Goal: Information Seeking & Learning: Learn about a topic

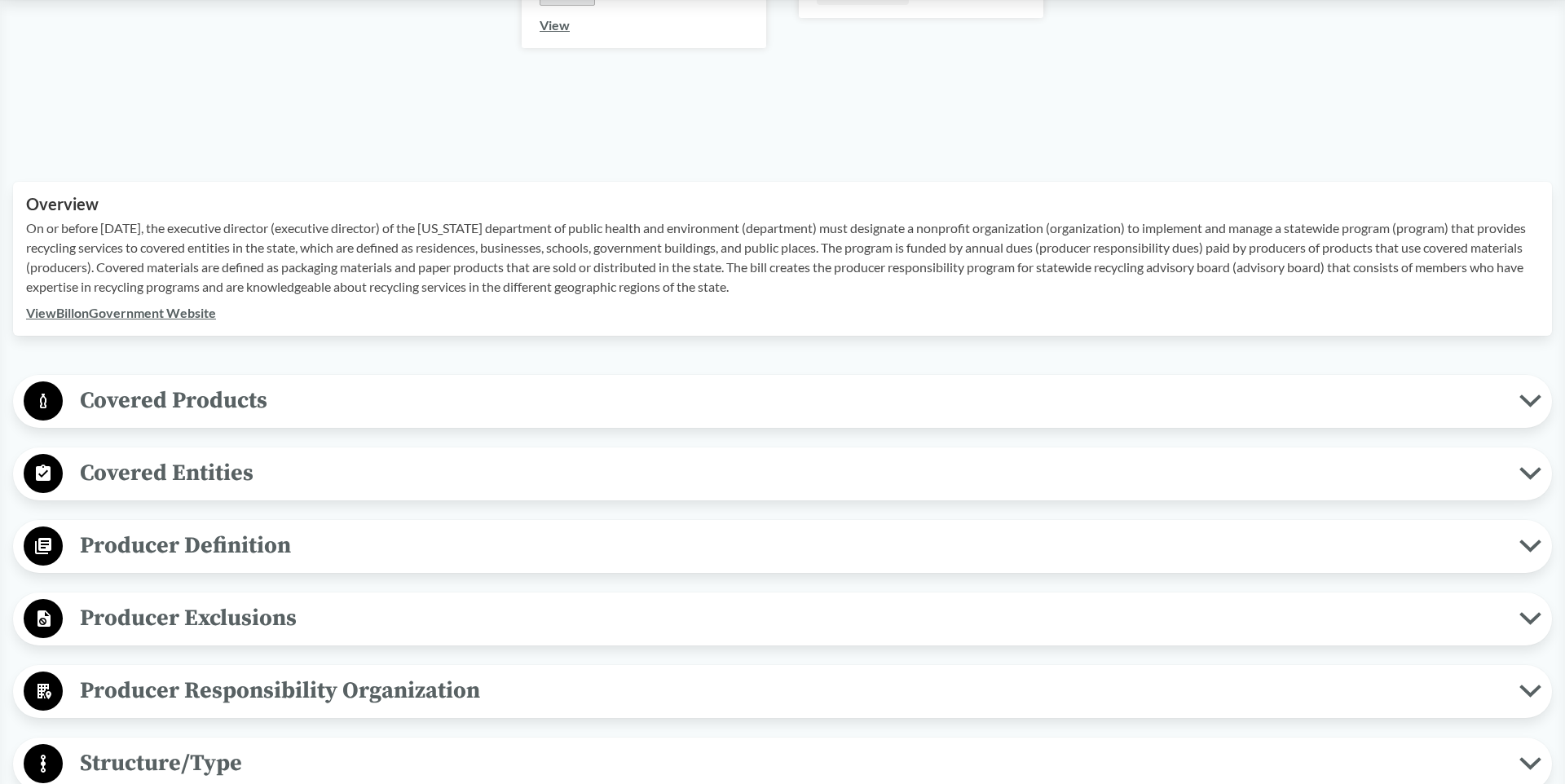
scroll to position [416, 0]
click at [124, 393] on span "Covered Products" at bounding box center [790, 402] width 1456 height 37
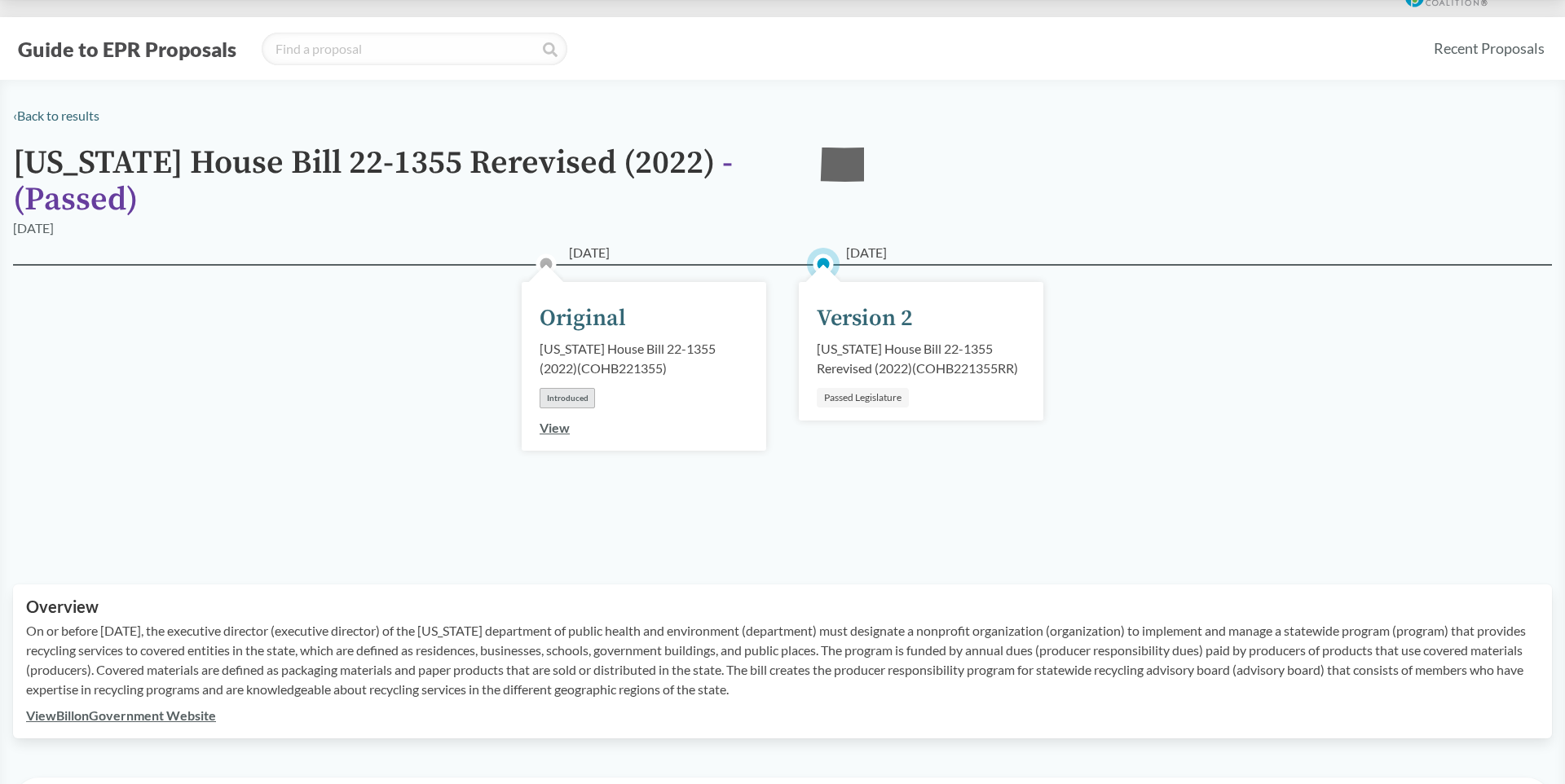
scroll to position [0, 0]
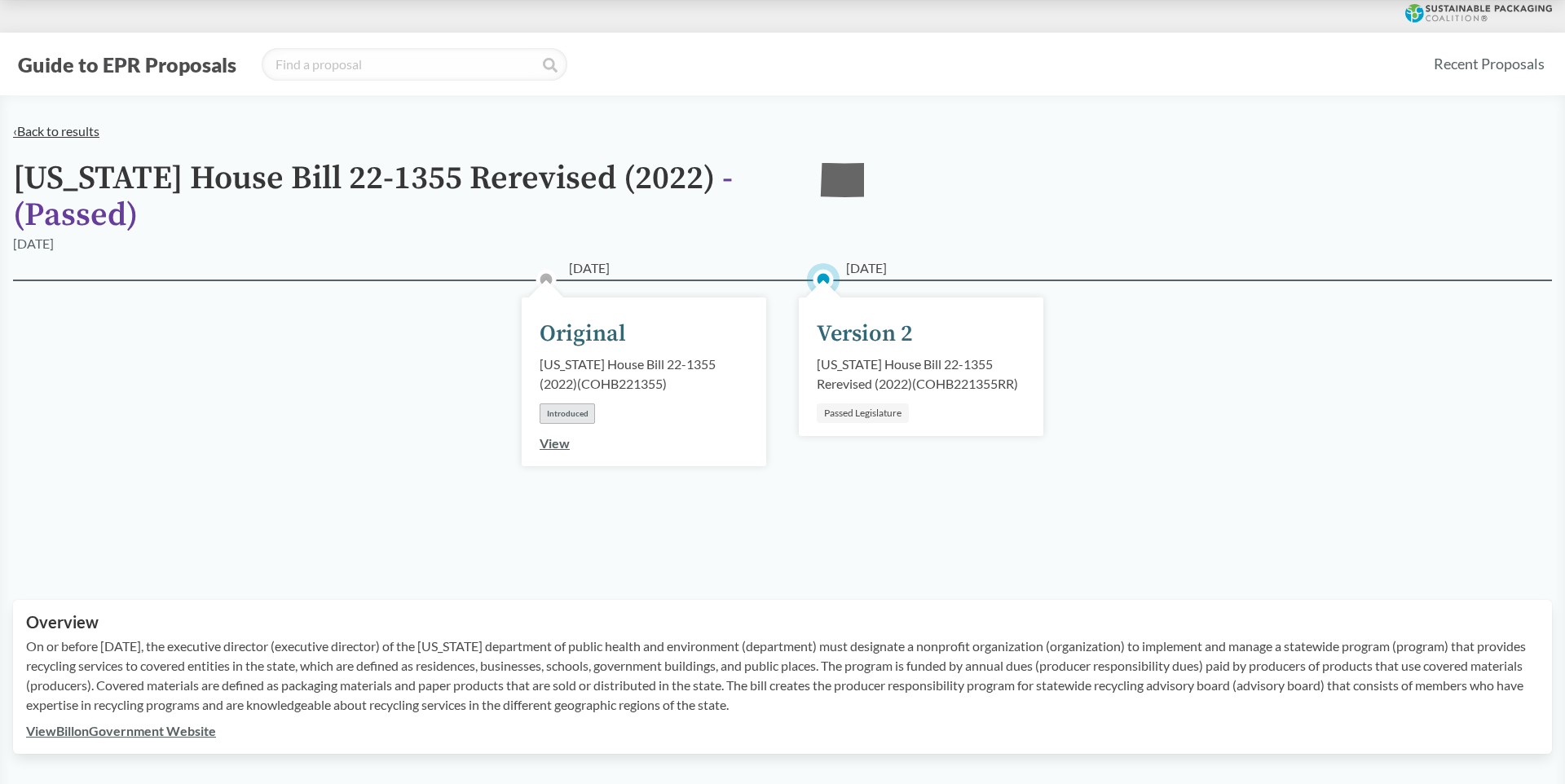
click at [62, 133] on link "‹ Back to results" at bounding box center [55, 131] width 86 height 16
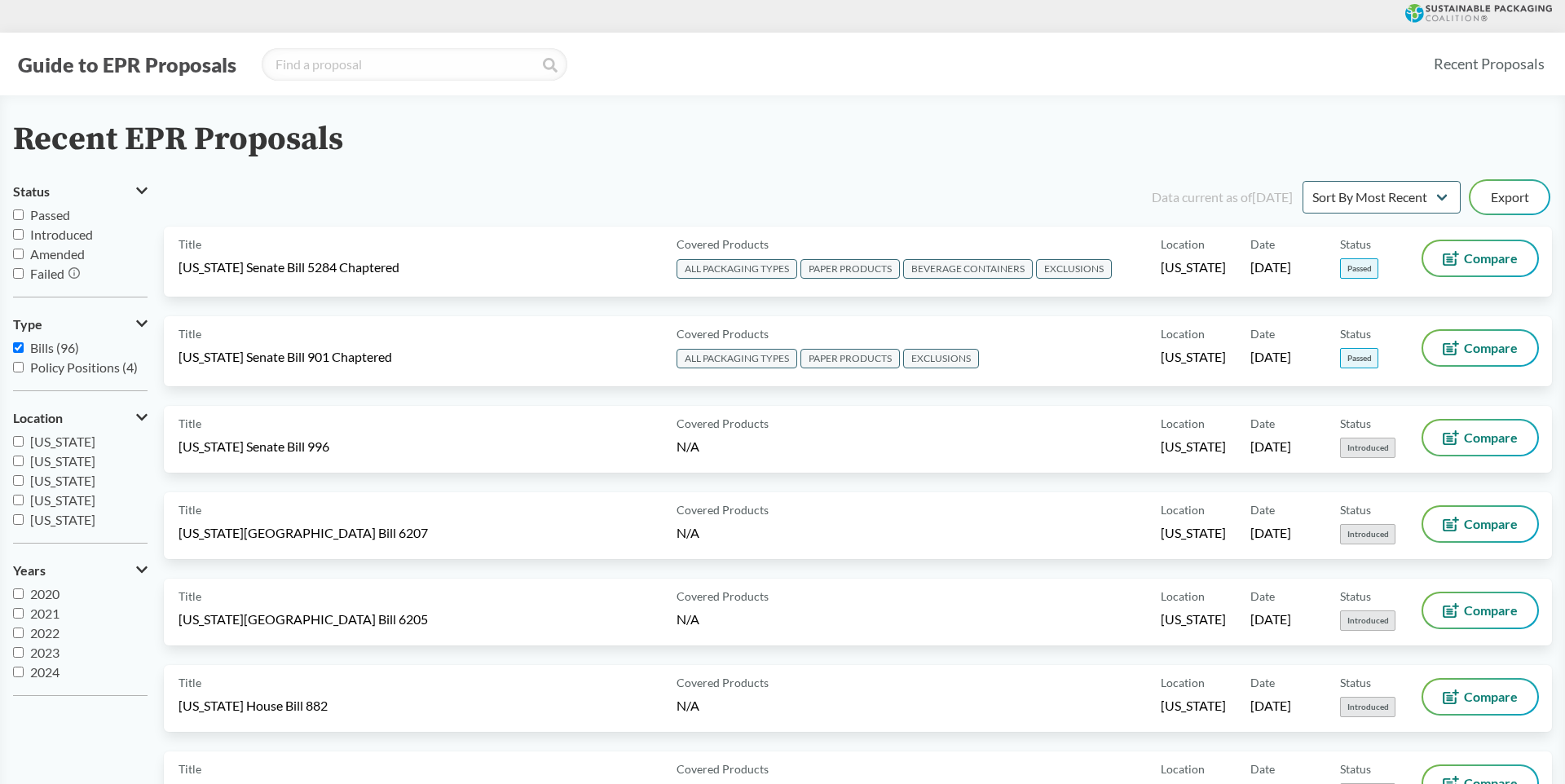
click at [147, 416] on icon at bounding box center [142, 417] width 12 height 13
click at [147, 416] on icon at bounding box center [144, 417] width 8 height 13
click at [65, 485] on span "[US_STATE]" at bounding box center [62, 485] width 65 height 16
click at [24, 485] on input "[US_STATE]" at bounding box center [18, 485] width 11 height 11
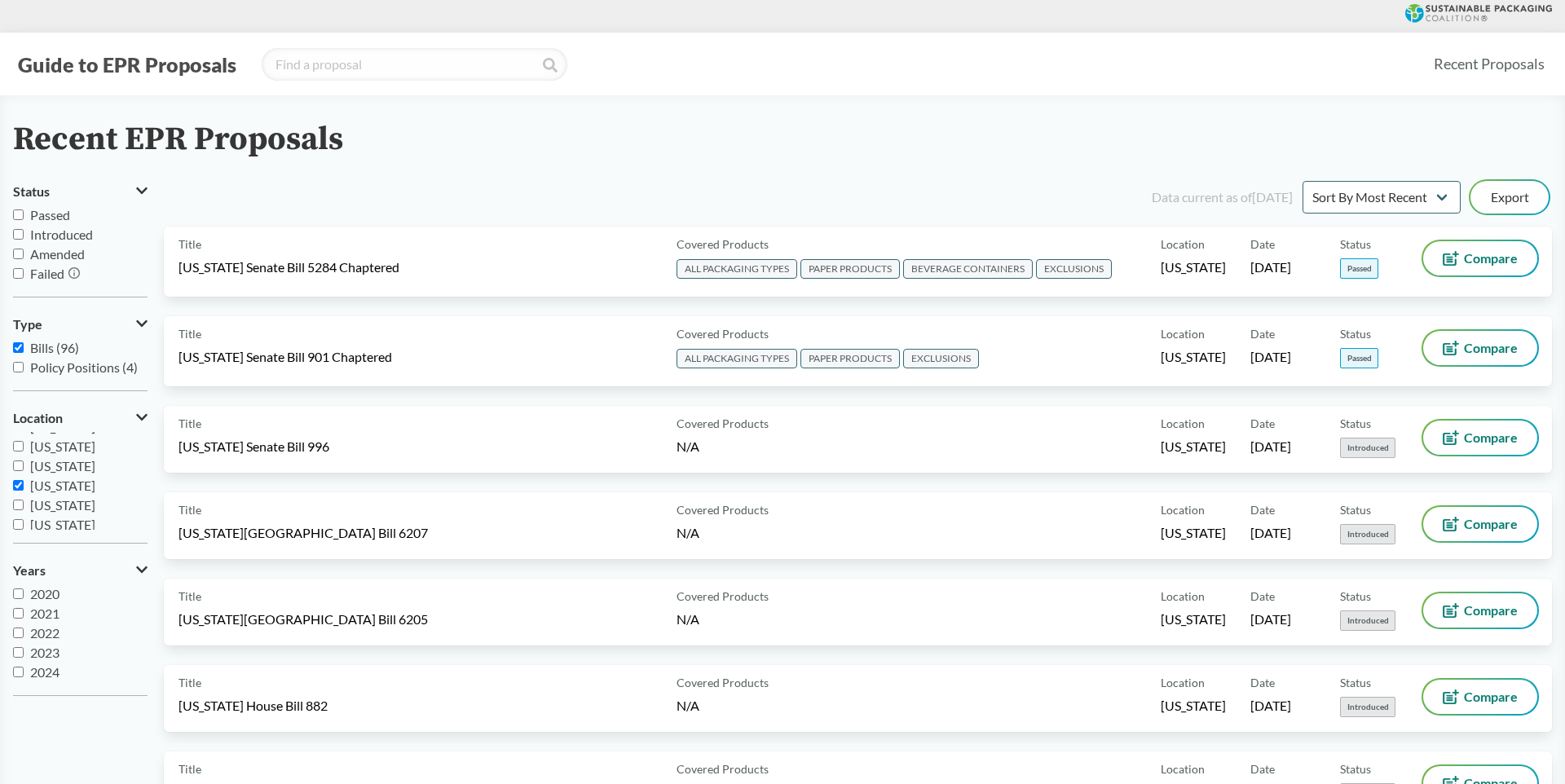
checkbox input "true"
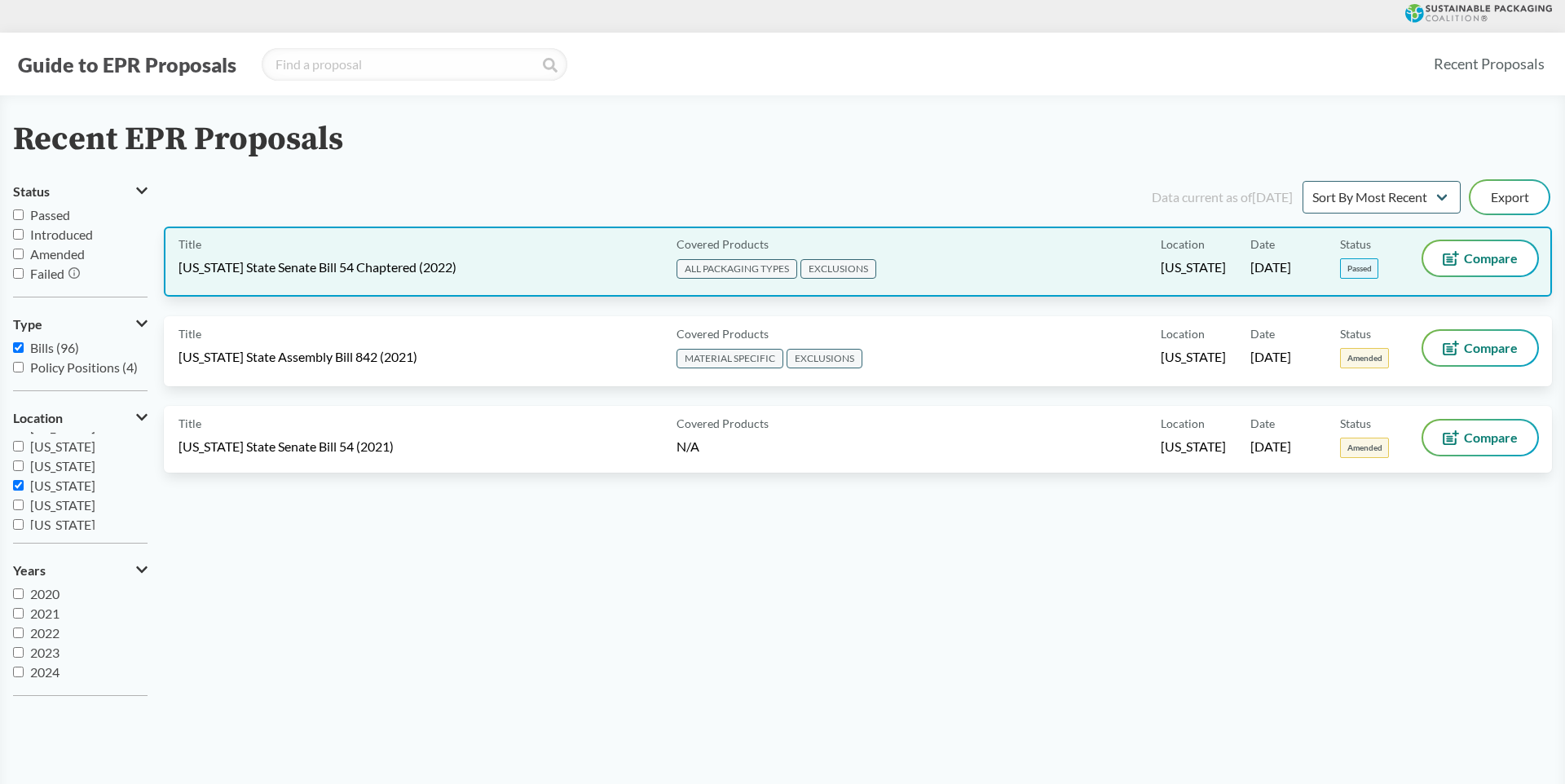
click at [403, 255] on div "Title [US_STATE] State Senate Bill 54 Chaptered (2022)" at bounding box center [424, 261] width 491 height 41
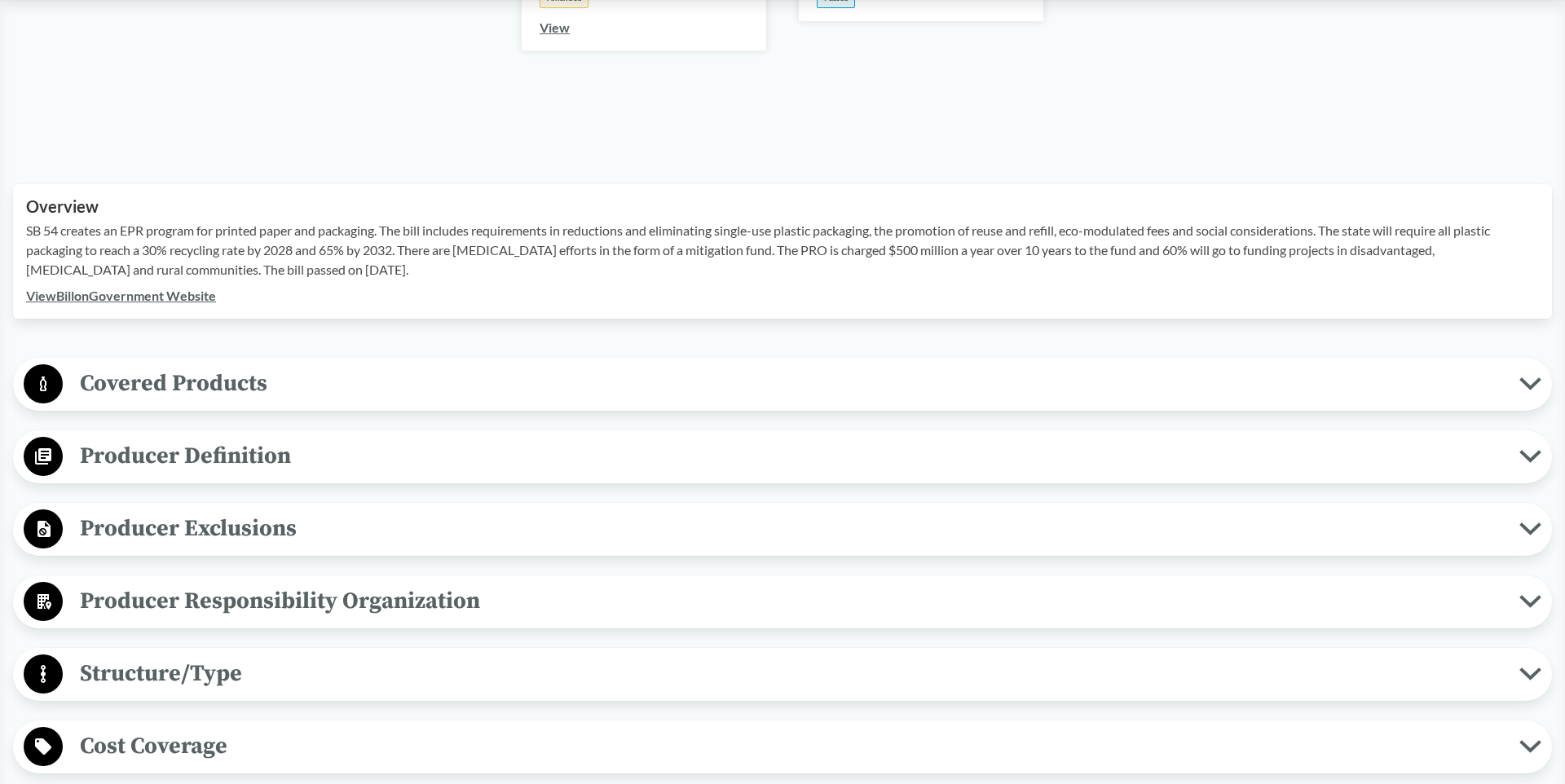
scroll to position [421, 0]
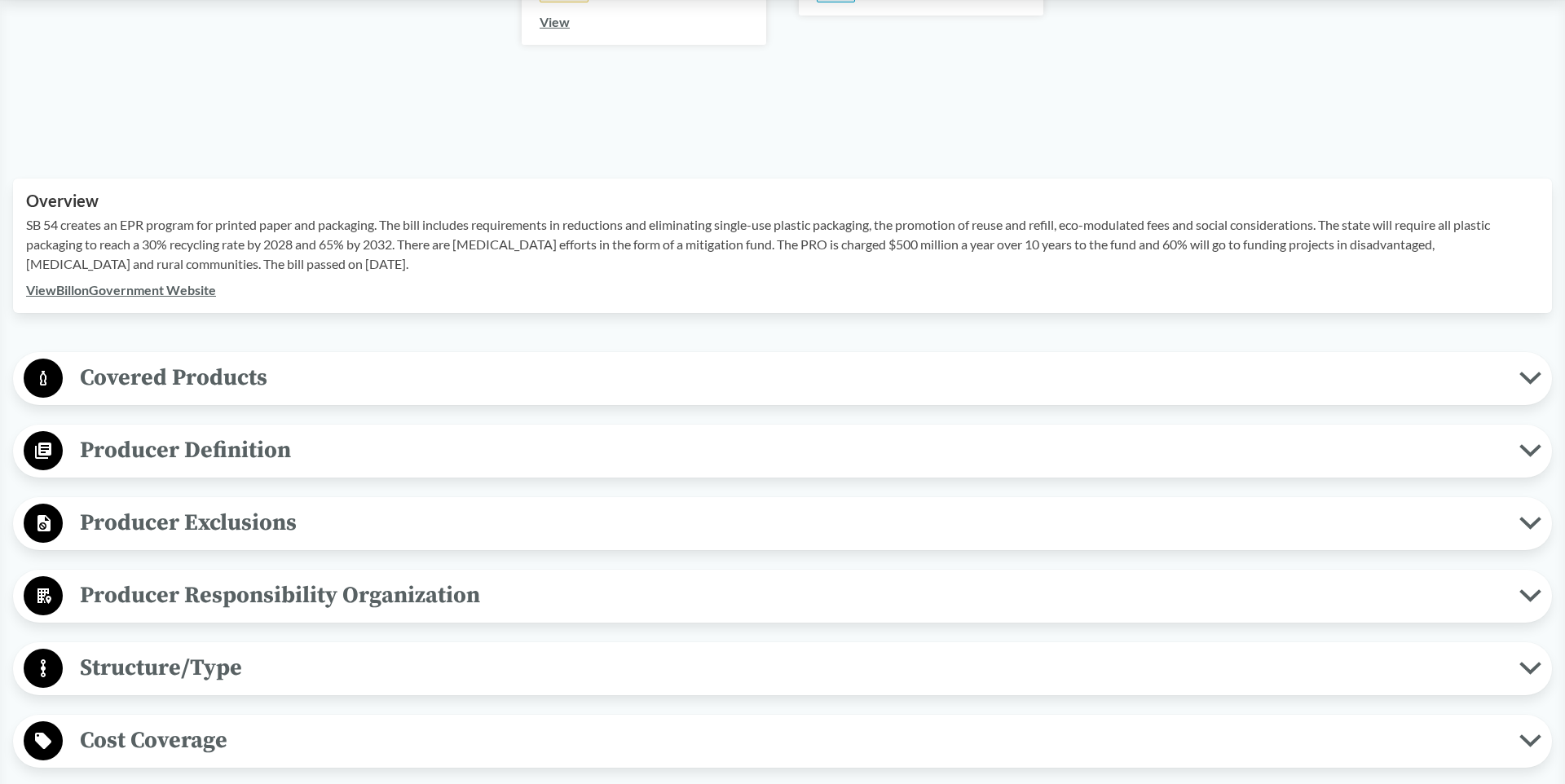
click at [232, 379] on span "Covered Products" at bounding box center [790, 377] width 1456 height 37
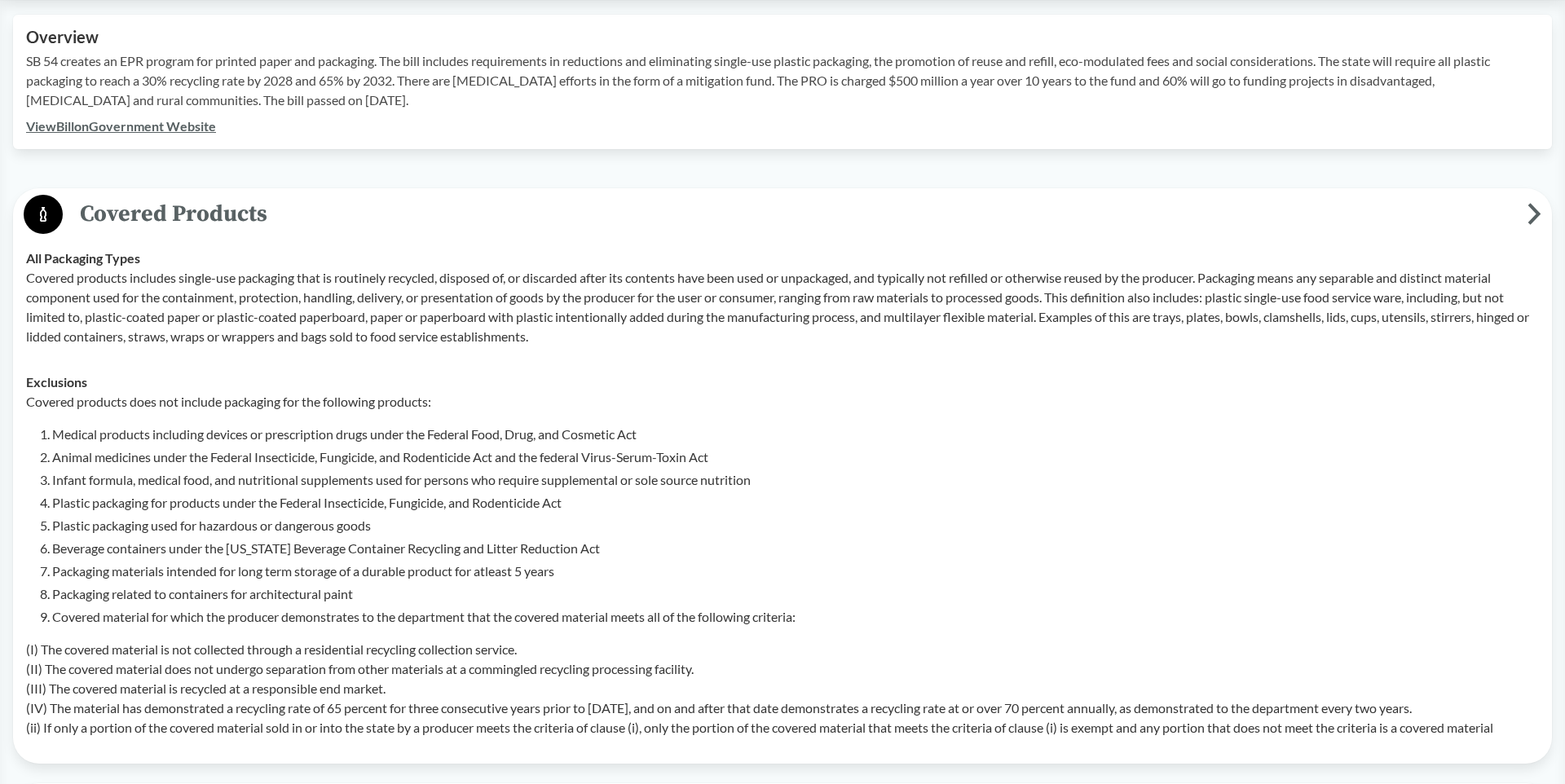
scroll to position [605, 0]
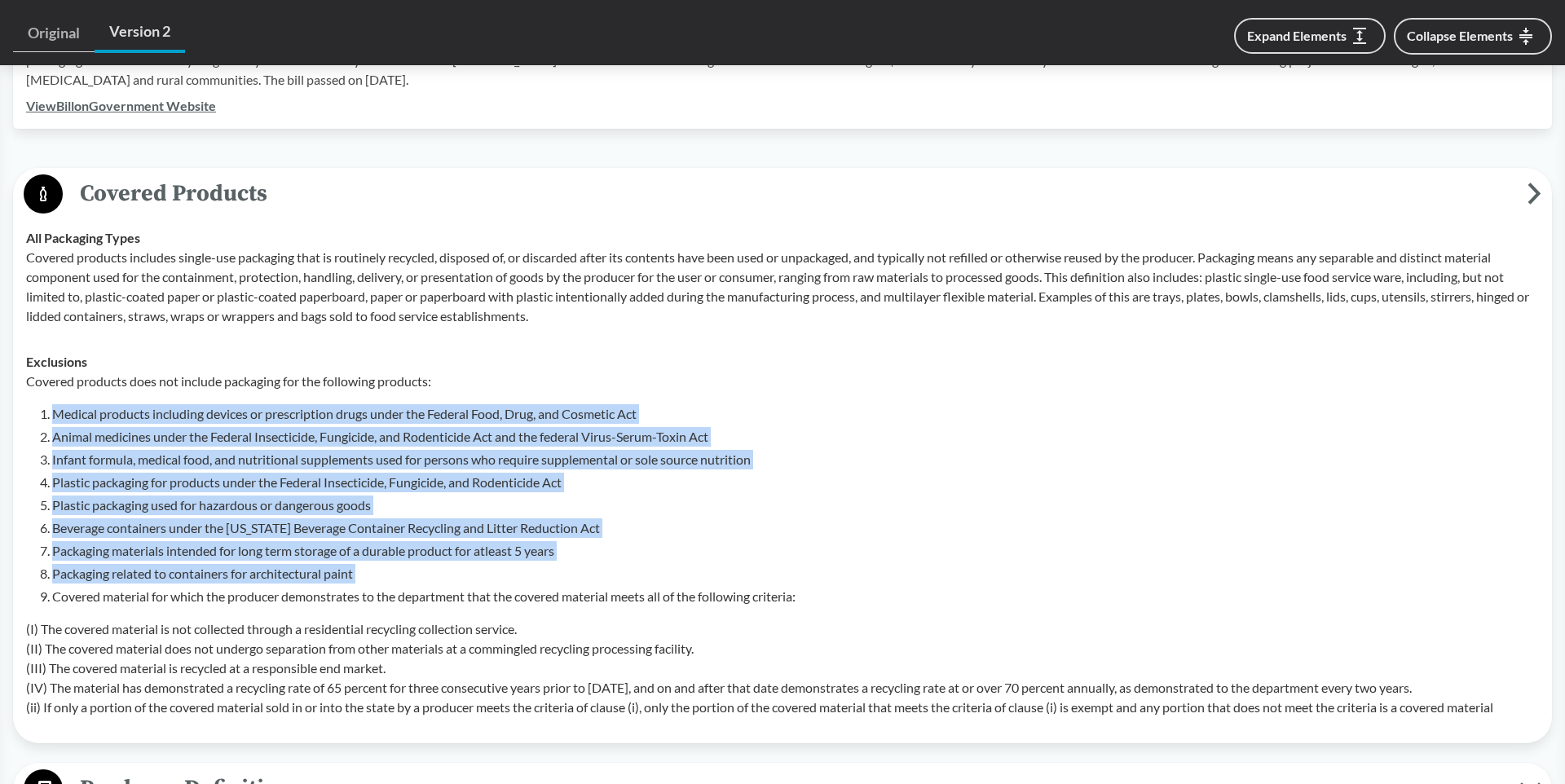
drag, startPoint x: 53, startPoint y: 415, endPoint x: 365, endPoint y: 583, distance: 354.4
click at [365, 583] on ol "Medical products including devices or prescription drugs under the Federal Food…" at bounding box center [795, 505] width 1487 height 202
copy ol "Medical products including devices or prescription drugs under the Federal Food…"
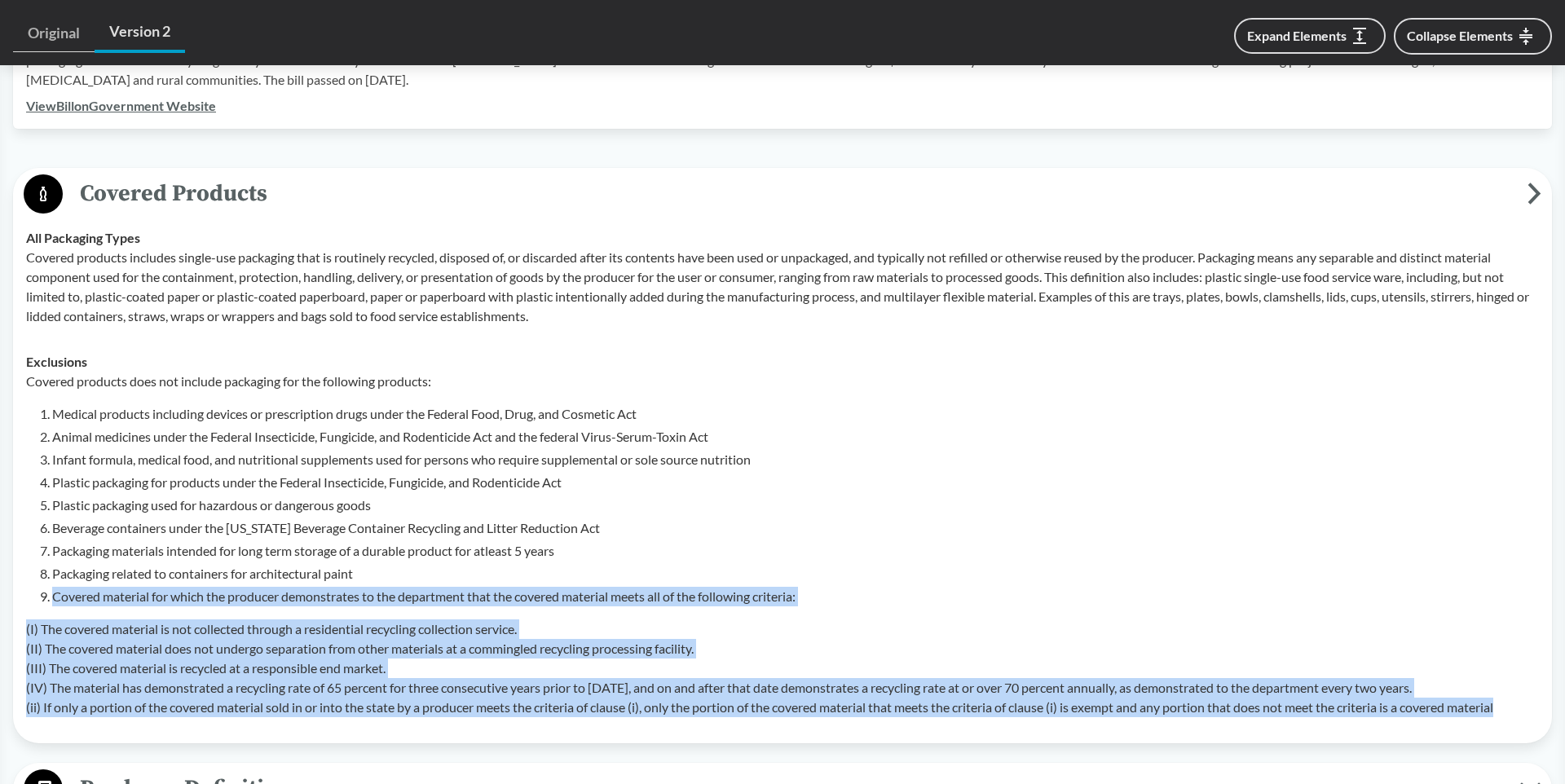
drag, startPoint x: 85, startPoint y: 605, endPoint x: 1523, endPoint y: 708, distance: 1441.7
click at [1524, 708] on div "Covered products does not include packaging for the following products: Medical…" at bounding box center [782, 543] width 1513 height 345
copy div "Covered material for which the producer demonstrates to the department that the…"
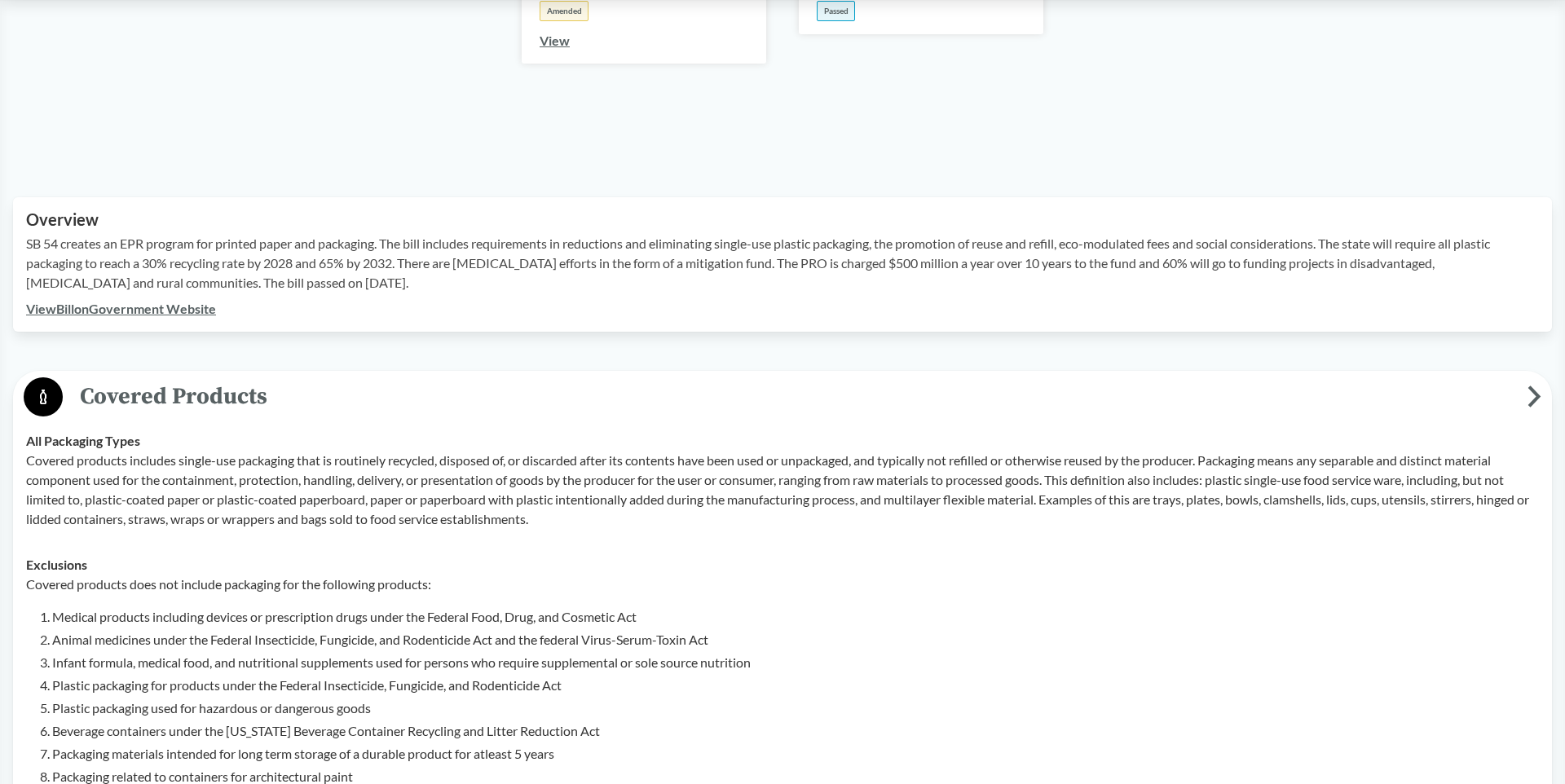
scroll to position [0, 0]
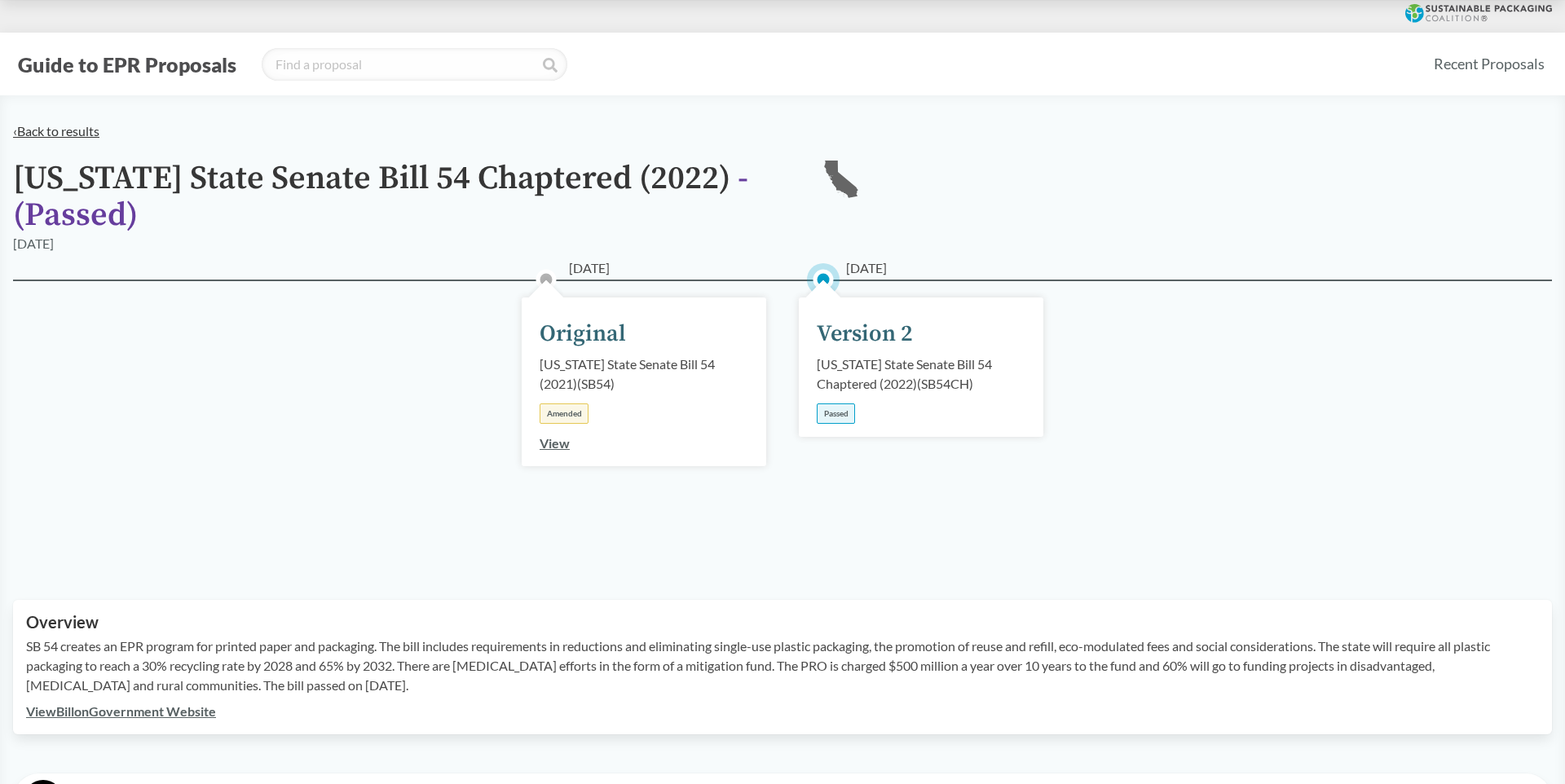
click at [49, 133] on link "‹ Back to results" at bounding box center [55, 131] width 86 height 16
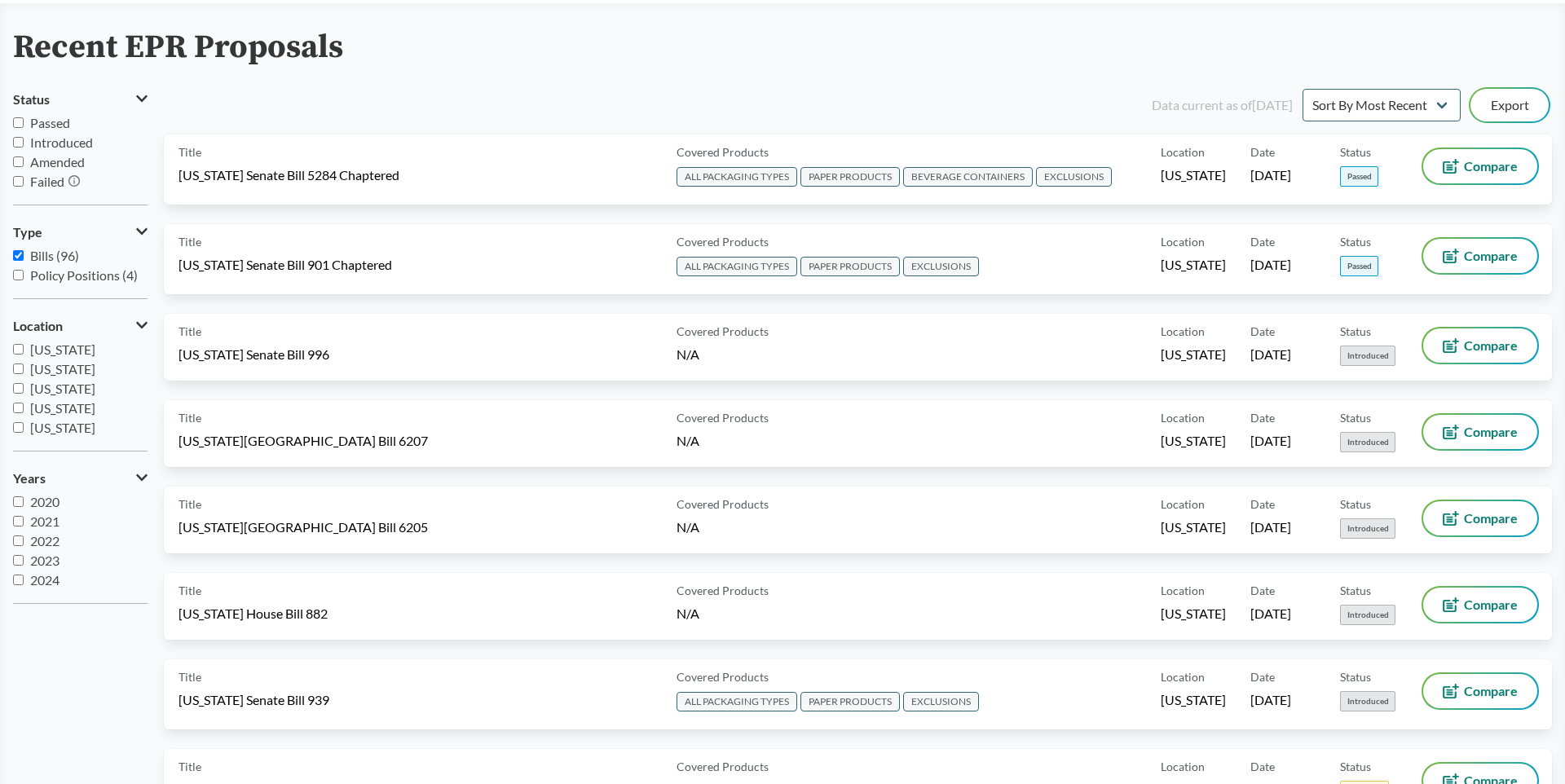
click at [25, 368] on label "[US_STATE]" at bounding box center [80, 369] width 135 height 20
click at [24, 368] on input "[US_STATE]" at bounding box center [18, 368] width 11 height 11
checkbox input "true"
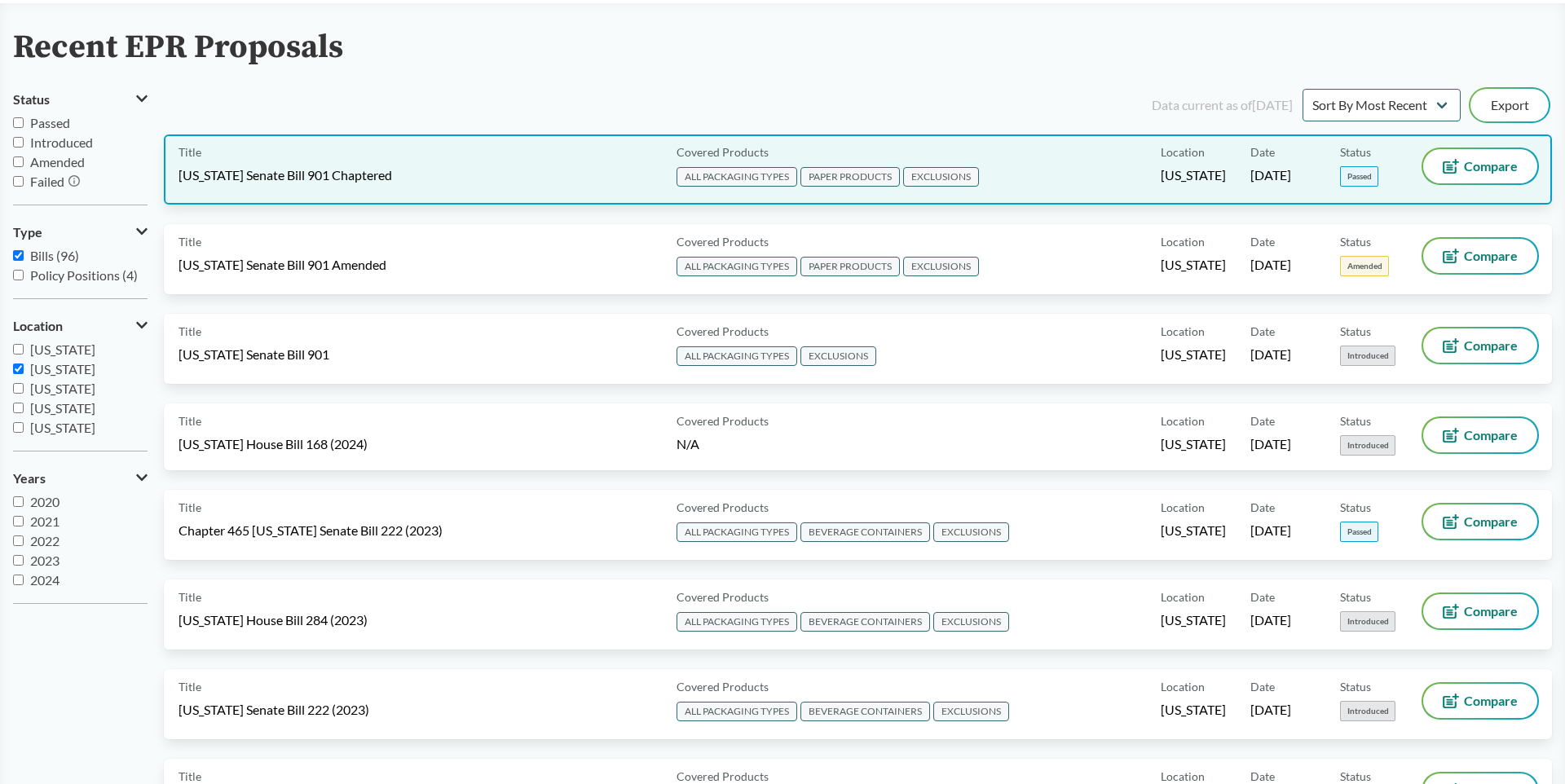
click at [381, 166] on span "[US_STATE] Senate Bill 901 Chaptered" at bounding box center [285, 175] width 214 height 18
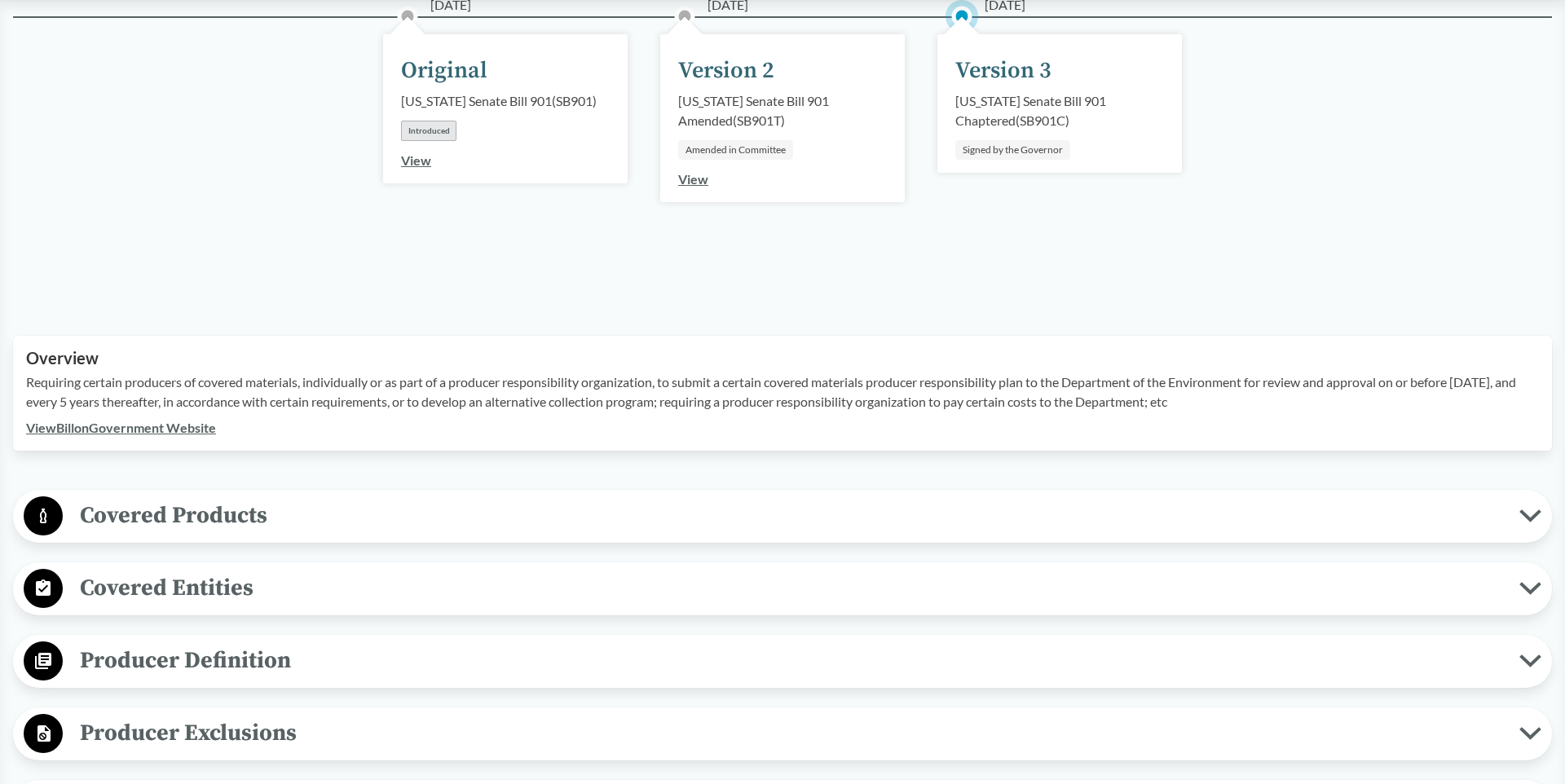
scroll to position [242, 0]
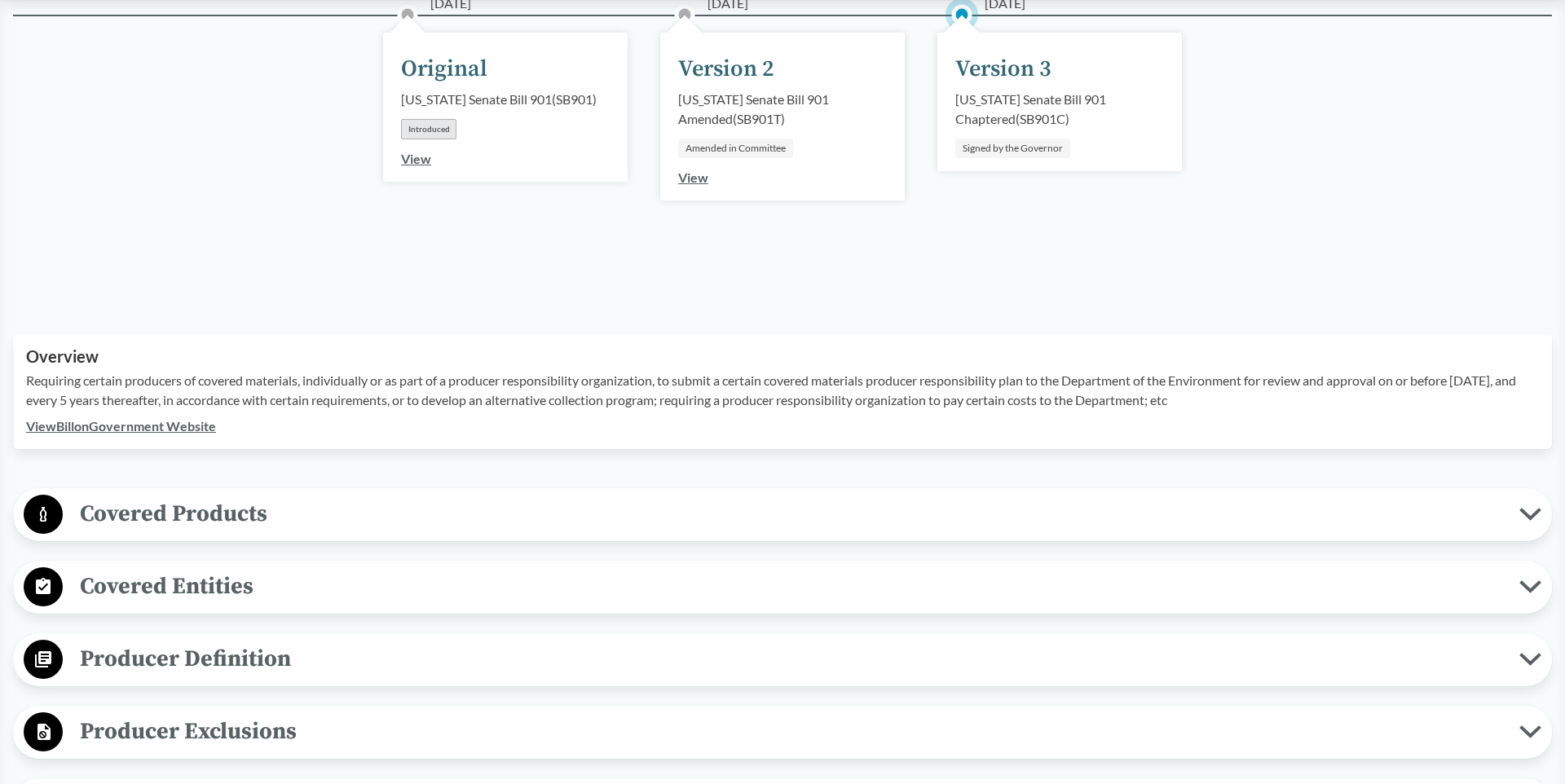
click at [215, 522] on span "Covered Products" at bounding box center [790, 513] width 1456 height 37
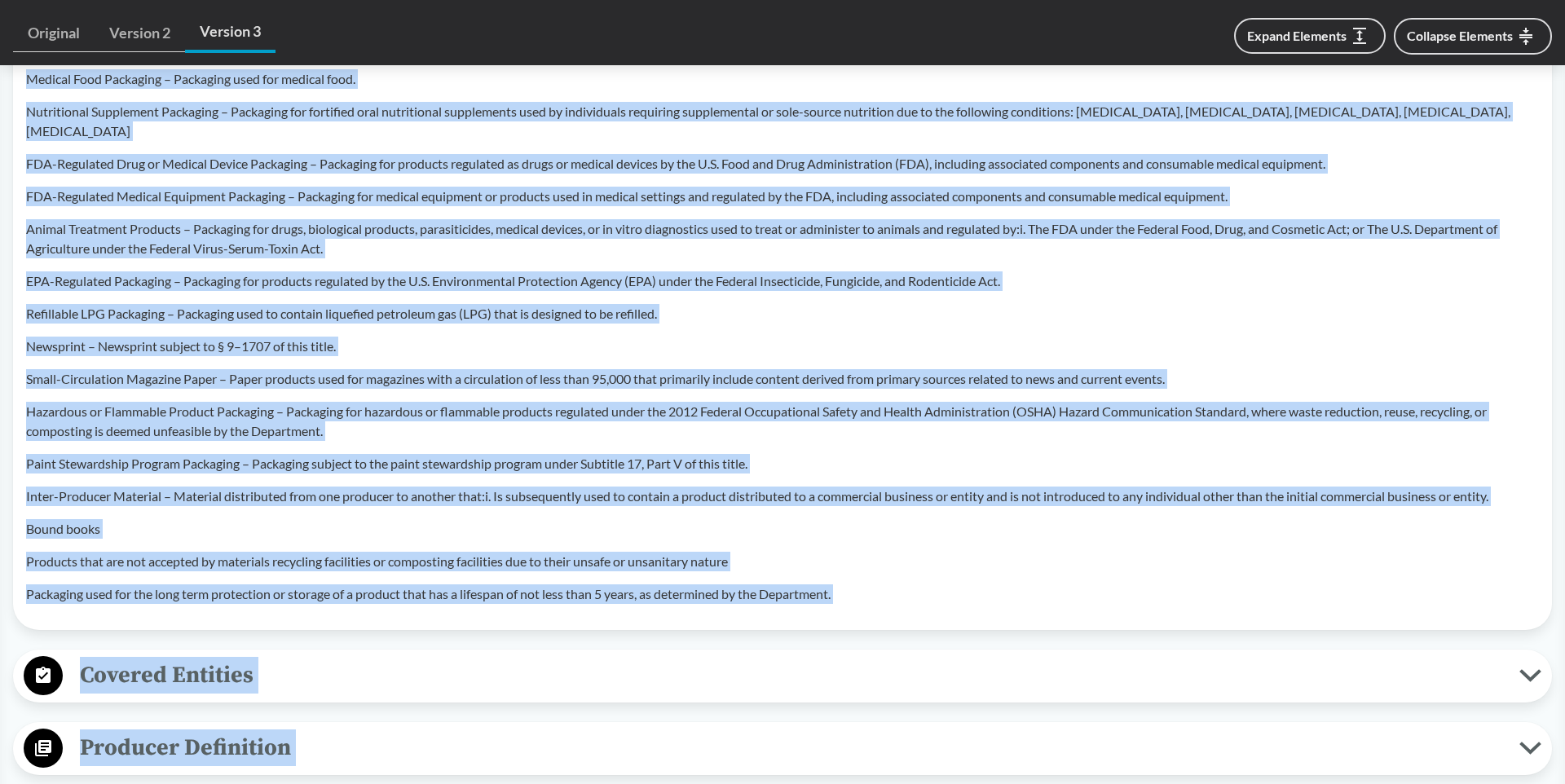
scroll to position [1253, 0]
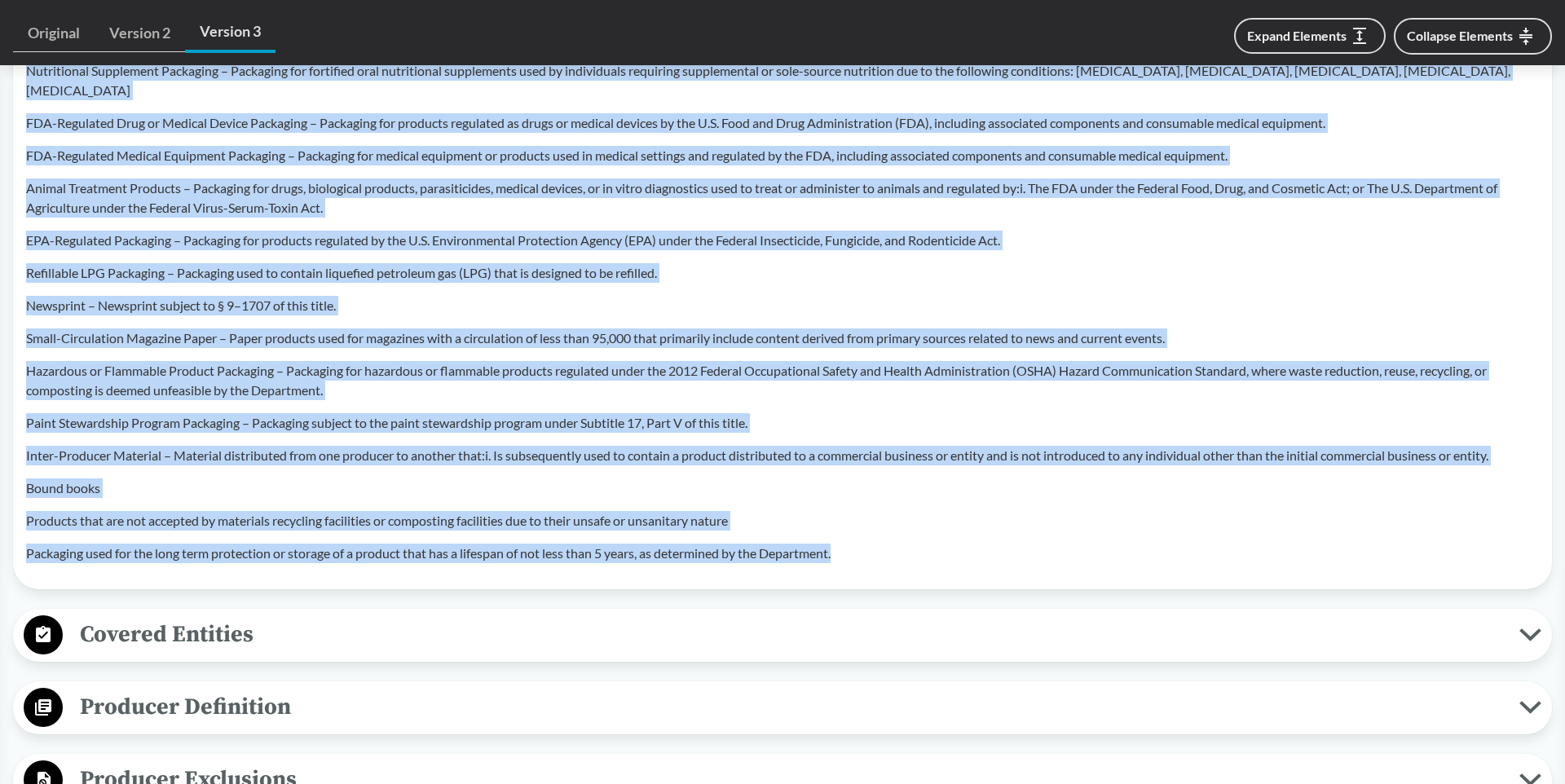
drag, startPoint x: 29, startPoint y: 281, endPoint x: 845, endPoint y: 536, distance: 854.9
click at [845, 536] on div "Exempt Material refers to any material or portion of a material that meets the …" at bounding box center [782, 263] width 1513 height 600
copy div "lorem Ipsumdo Sitametco – Adipiscin elit sed doeius tempori. Utlabor Etdo Magna…"
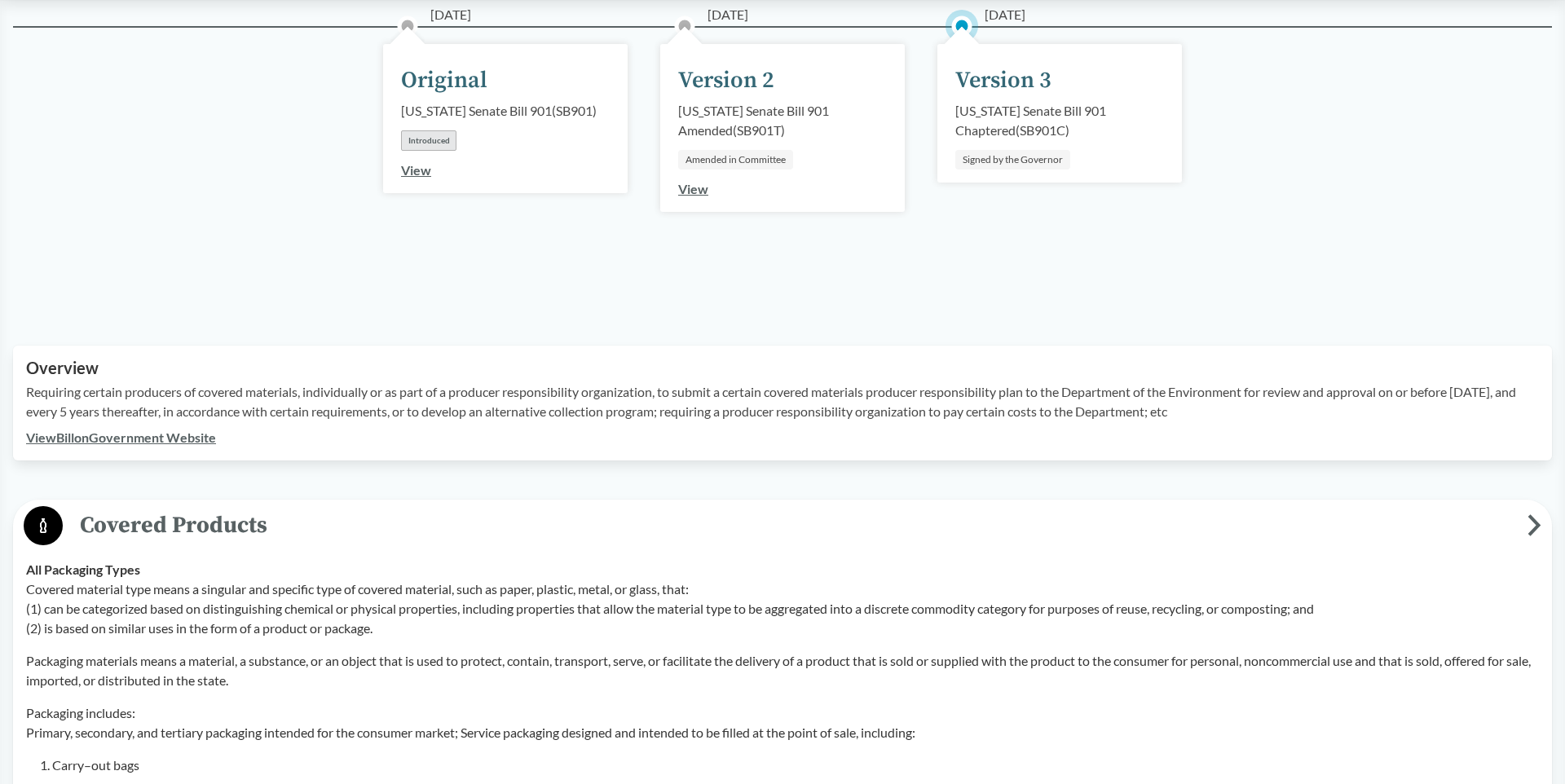
scroll to position [0, 0]
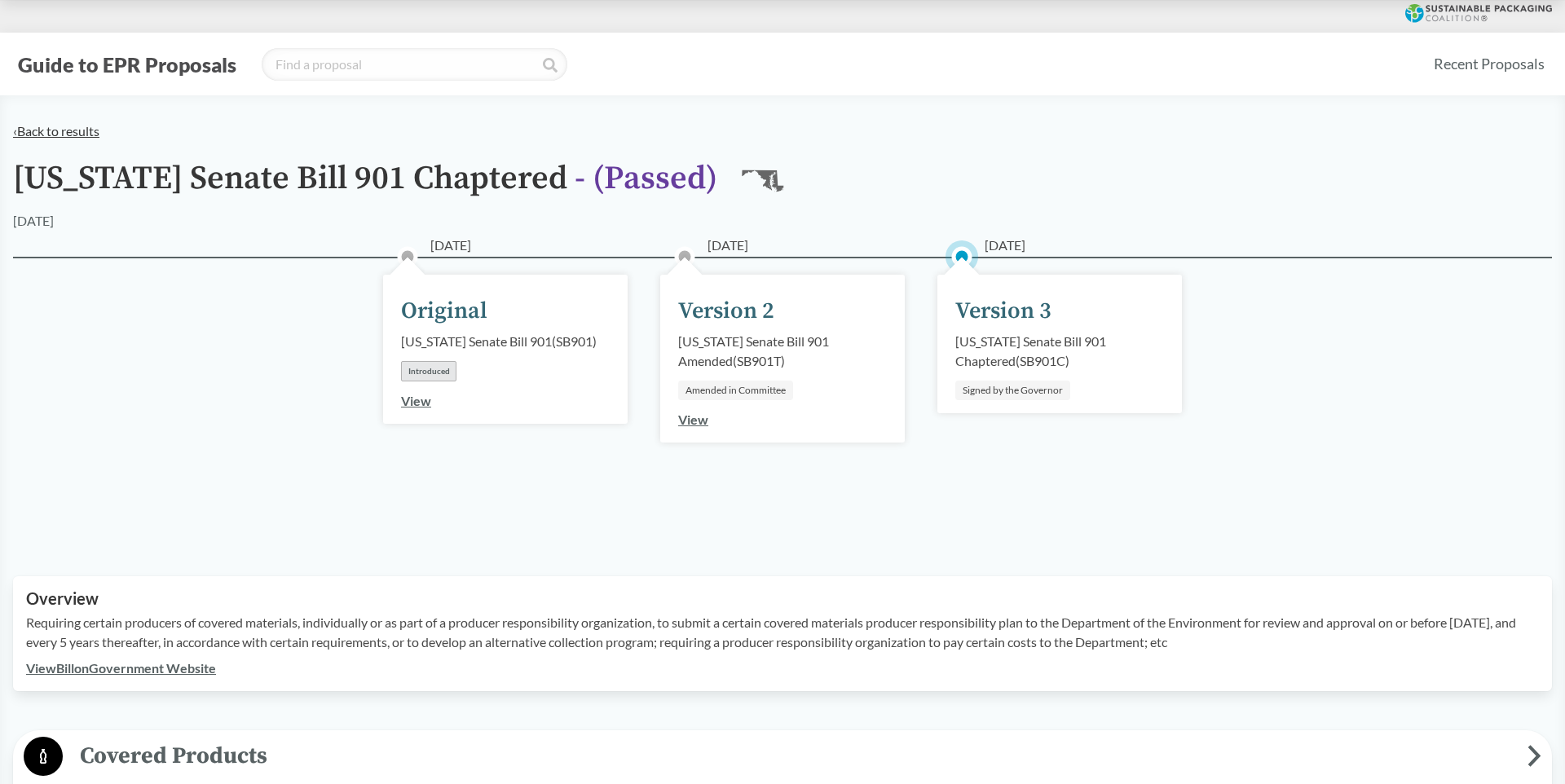
click at [43, 130] on link "‹ Back to results" at bounding box center [55, 131] width 86 height 16
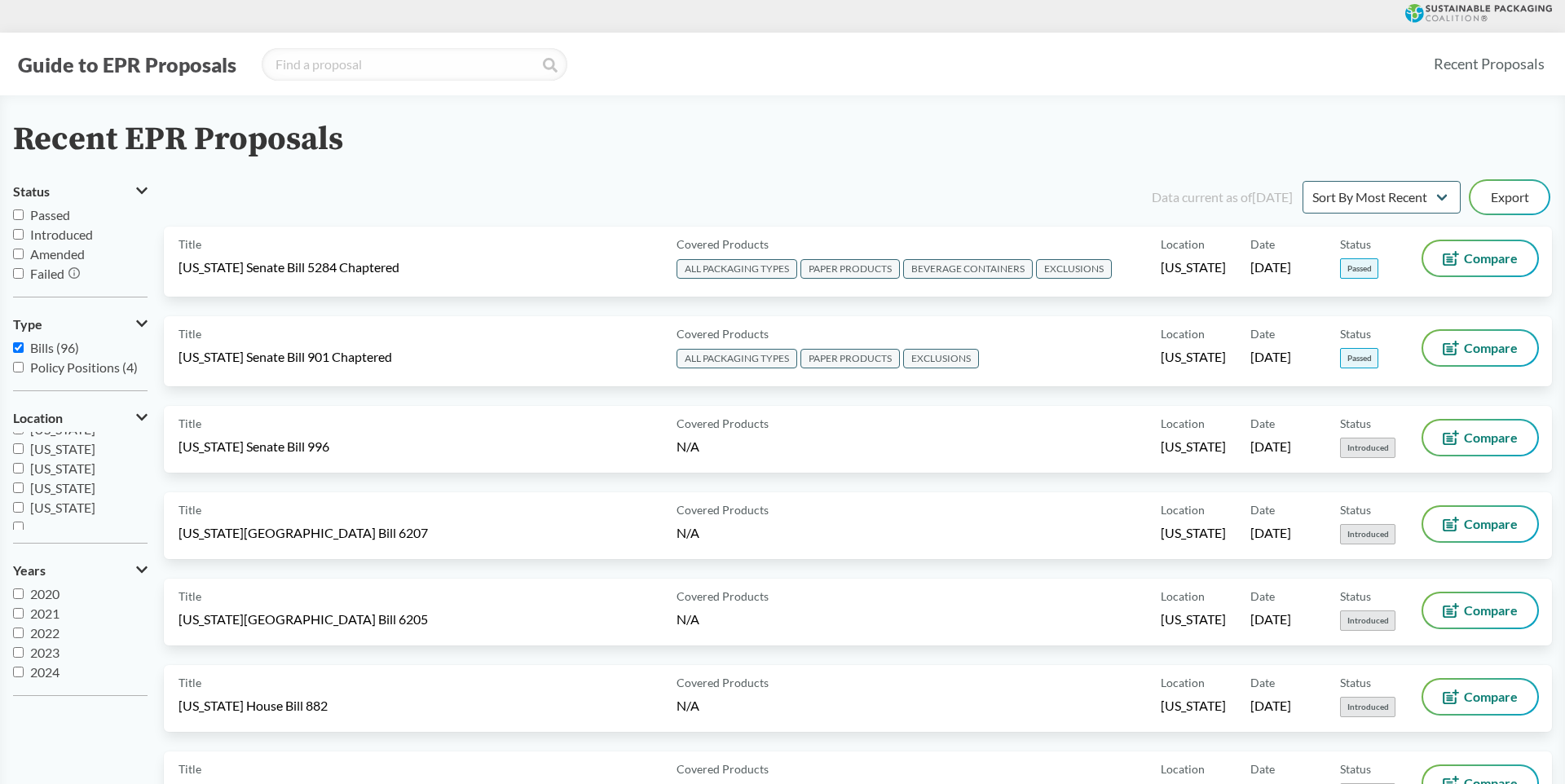
scroll to position [351, 0]
click at [23, 500] on input "[US_STATE]" at bounding box center [18, 499] width 11 height 11
checkbox input "true"
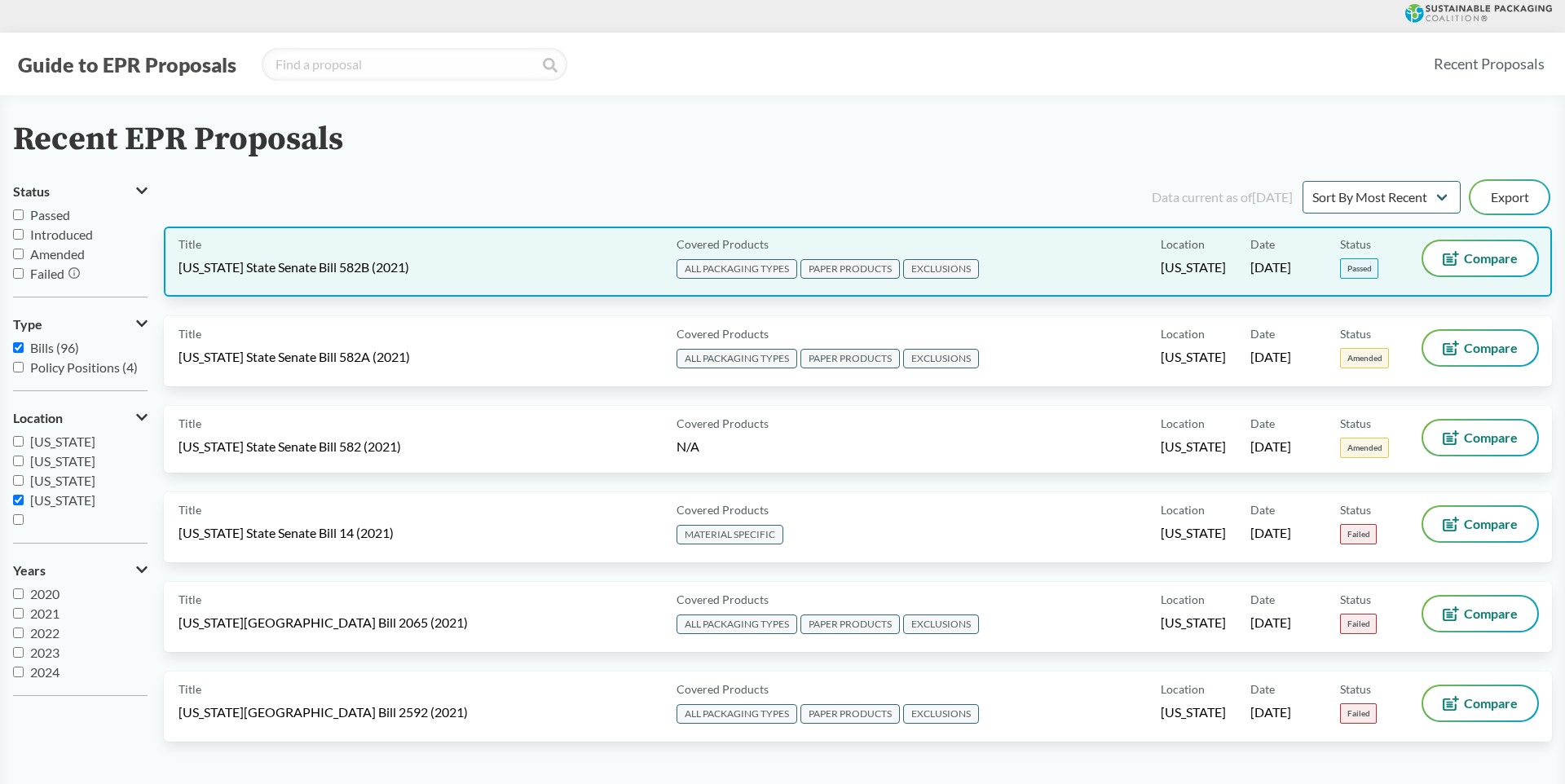
click at [310, 264] on span "[US_STATE] State Senate Bill 582B (2021)" at bounding box center [293, 267] width 231 height 18
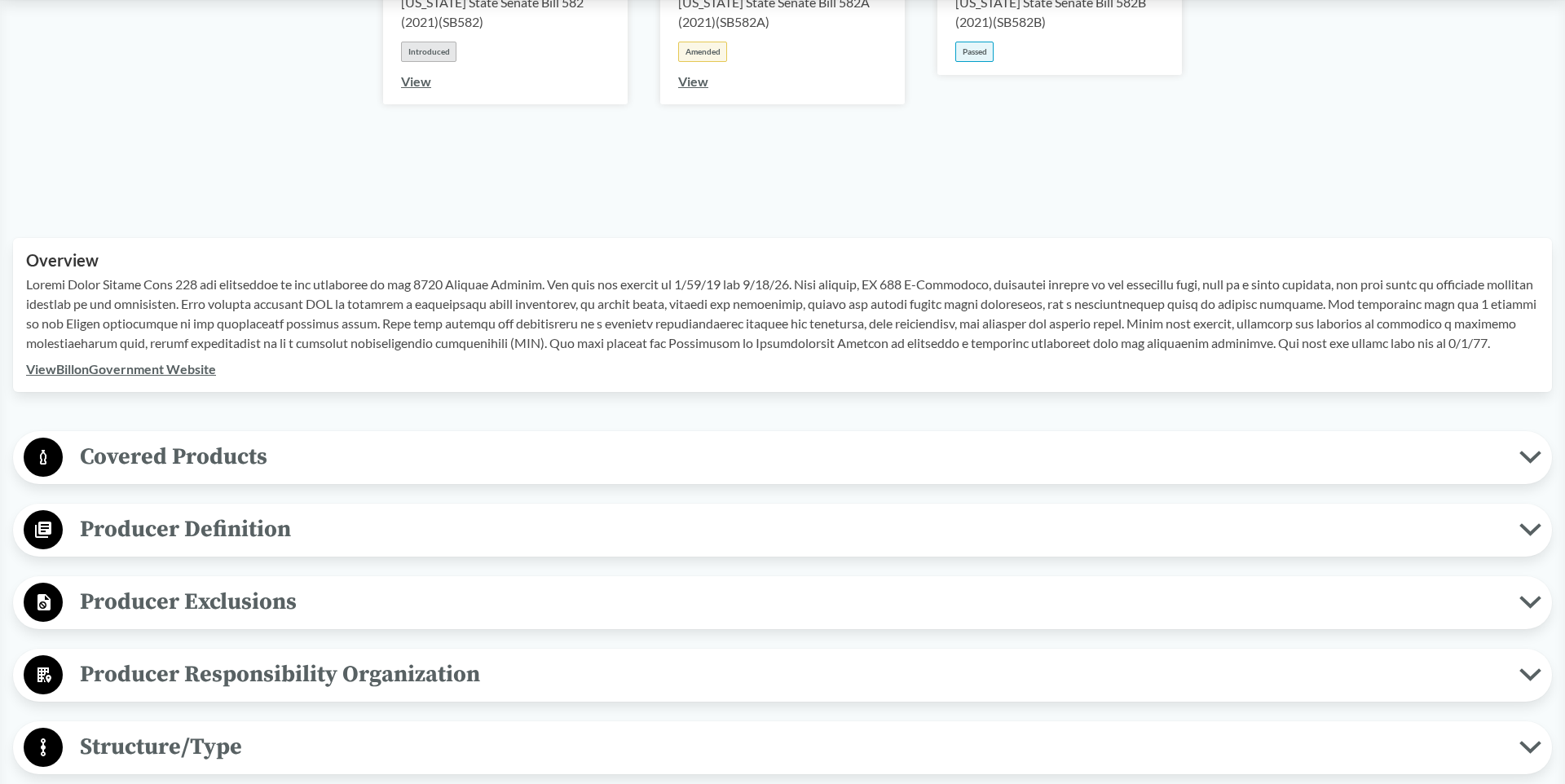
scroll to position [343, 0]
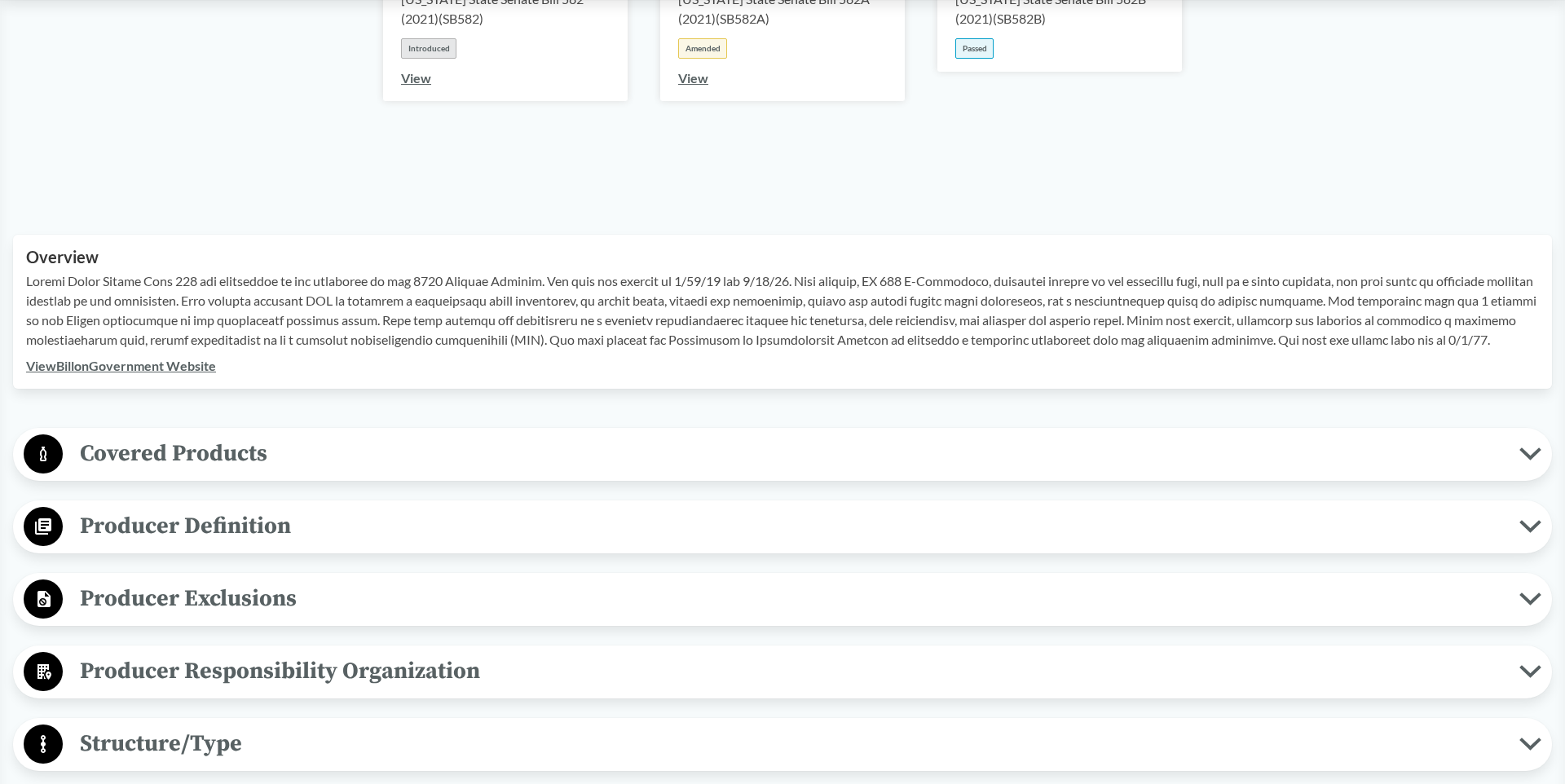
click at [181, 452] on span "Covered Products" at bounding box center [790, 452] width 1456 height 37
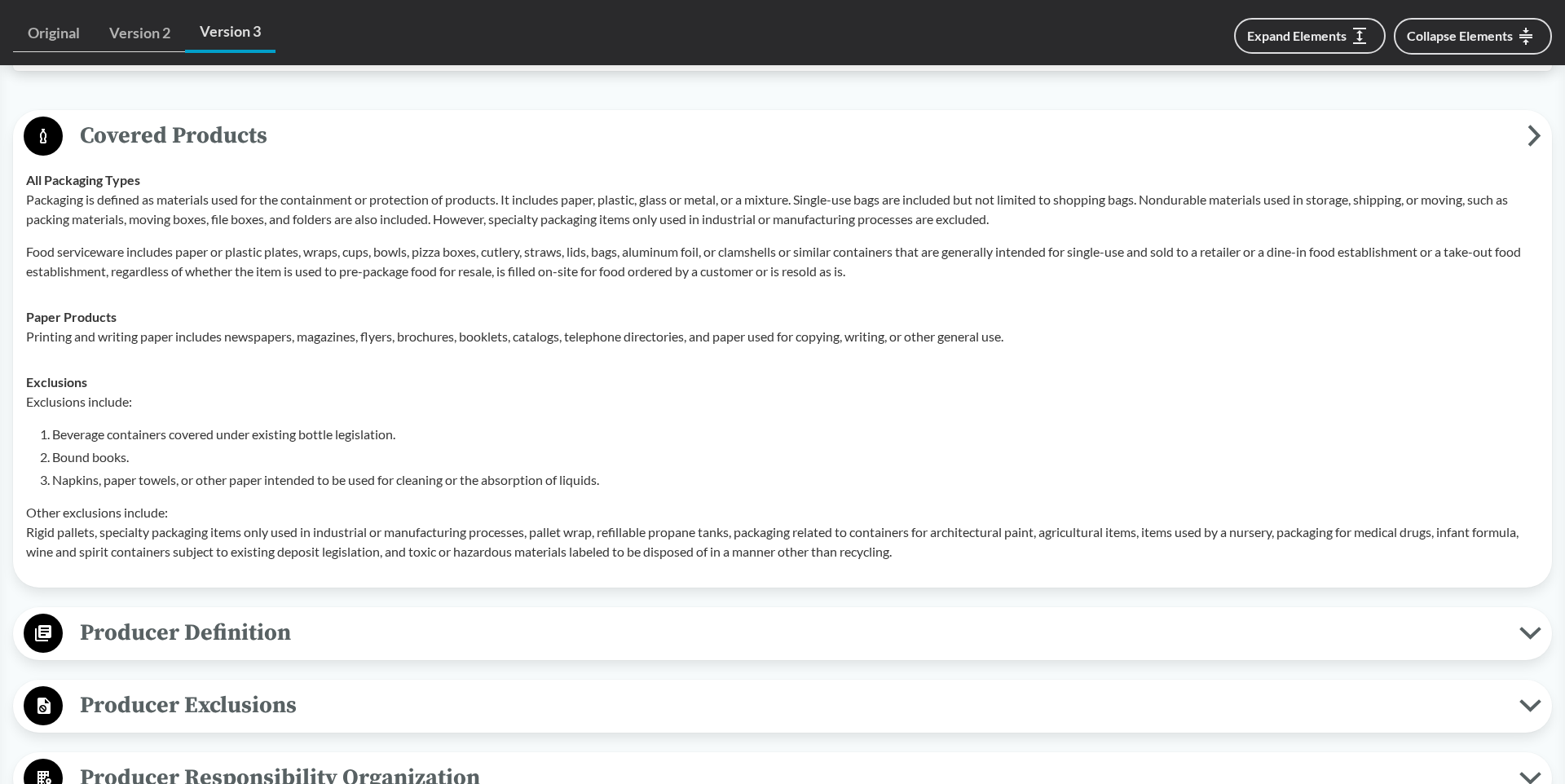
scroll to position [695, 0]
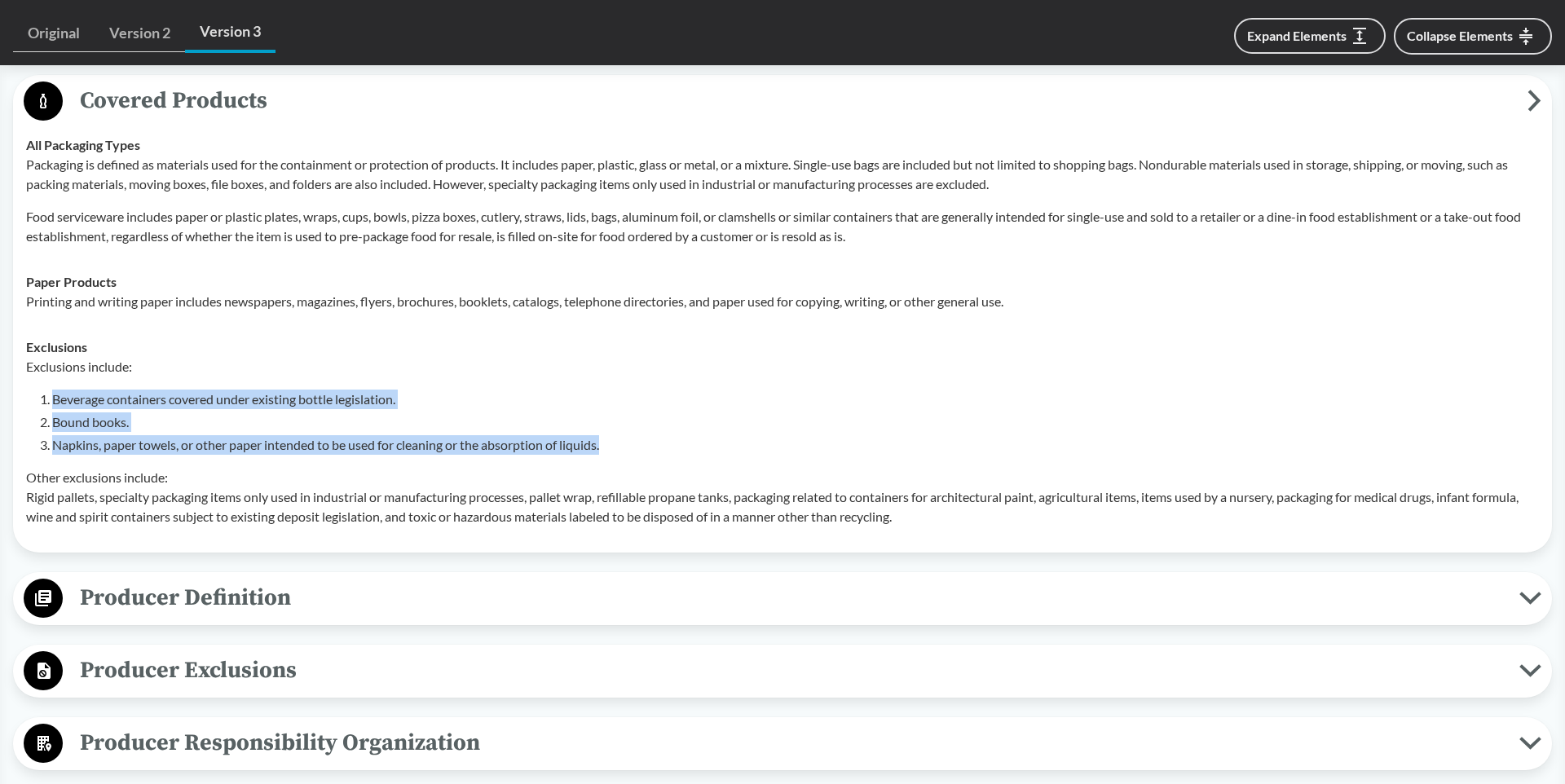
drag, startPoint x: 52, startPoint y: 398, endPoint x: 607, endPoint y: 441, distance: 556.7
click at [607, 441] on ol "Beverage containers covered under existing bottle legislation. Bound books. Nap…" at bounding box center [795, 422] width 1487 height 65
copy ol "Beverage containers covered under existing bottle legislation. Bound books. Nap…"
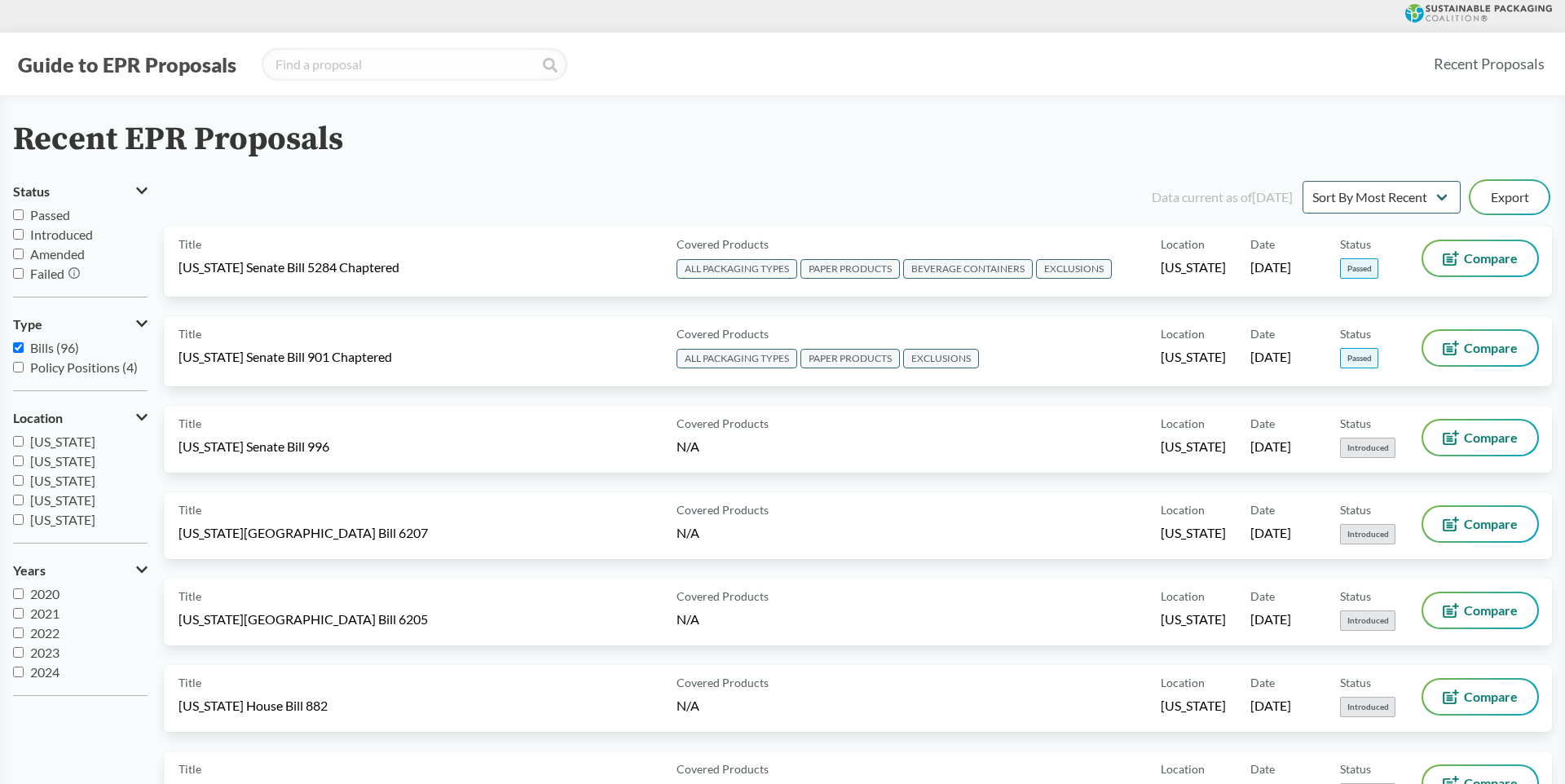
click at [20, 443] on input "[US_STATE]" at bounding box center [18, 441] width 11 height 11
checkbox input "true"
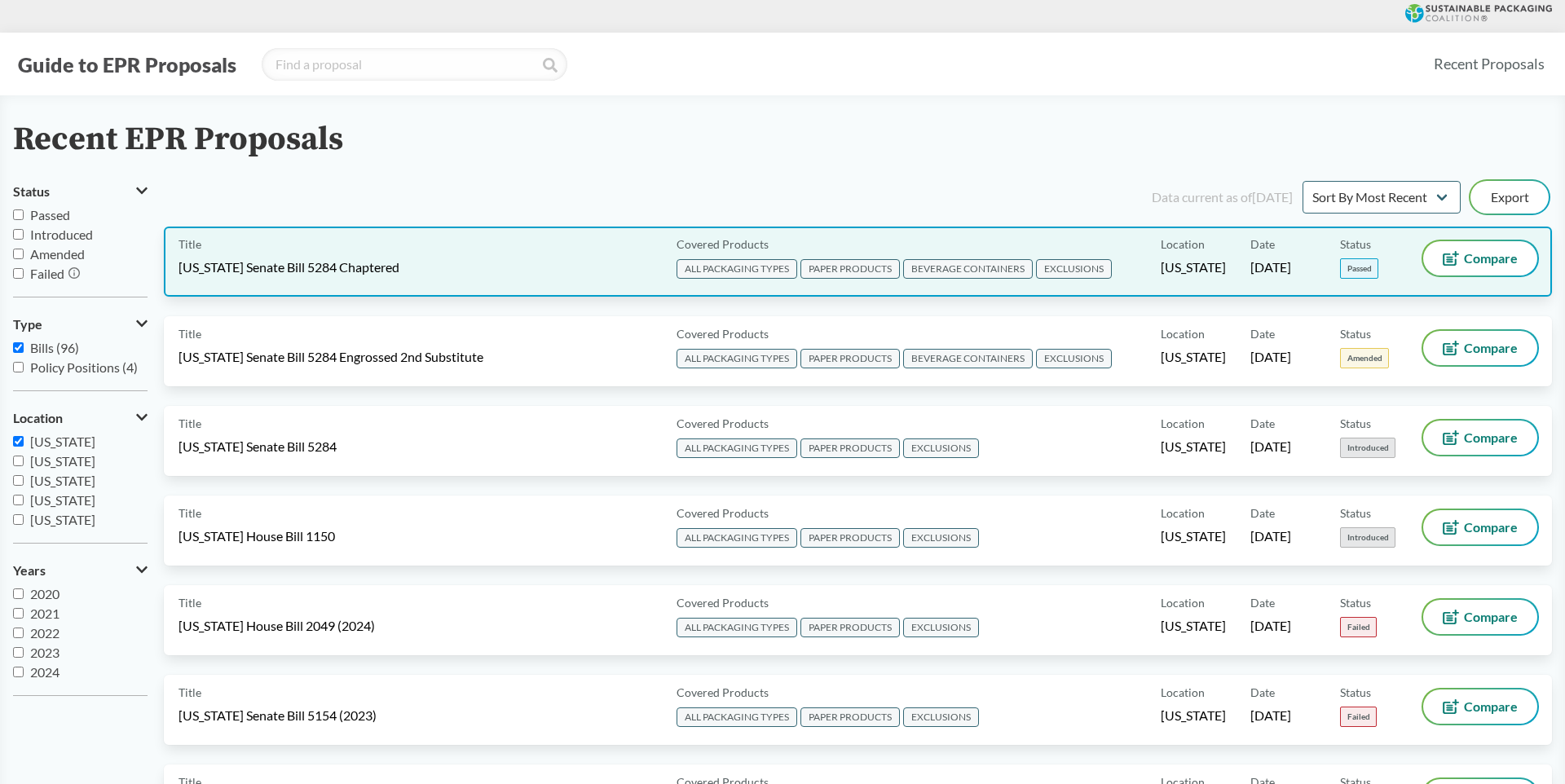
click at [300, 267] on span "[US_STATE] Senate Bill 5284 Chaptered" at bounding box center [288, 267] width 221 height 18
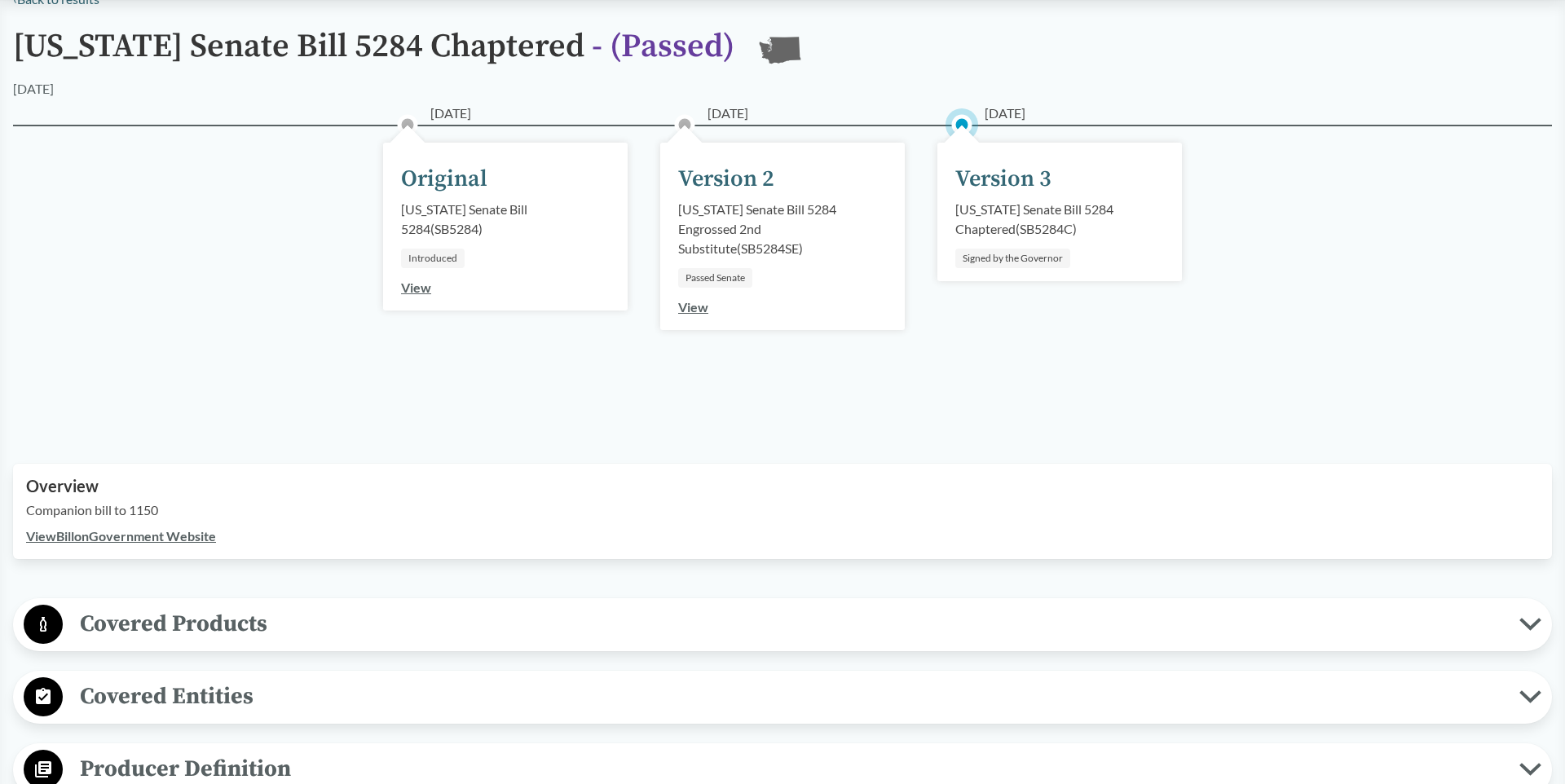
scroll to position [423, 0]
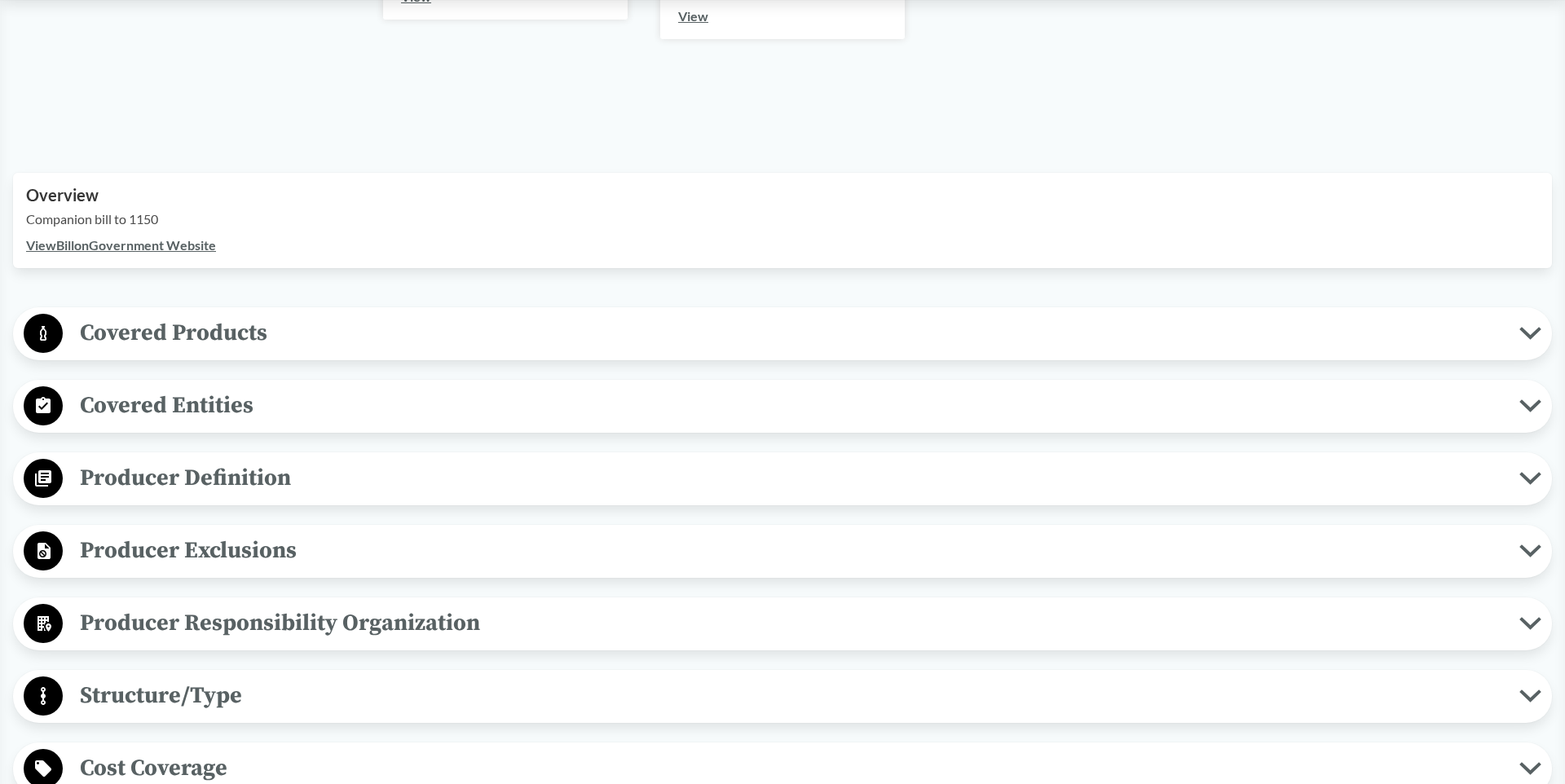
click at [172, 324] on span "Covered Products" at bounding box center [790, 333] width 1456 height 37
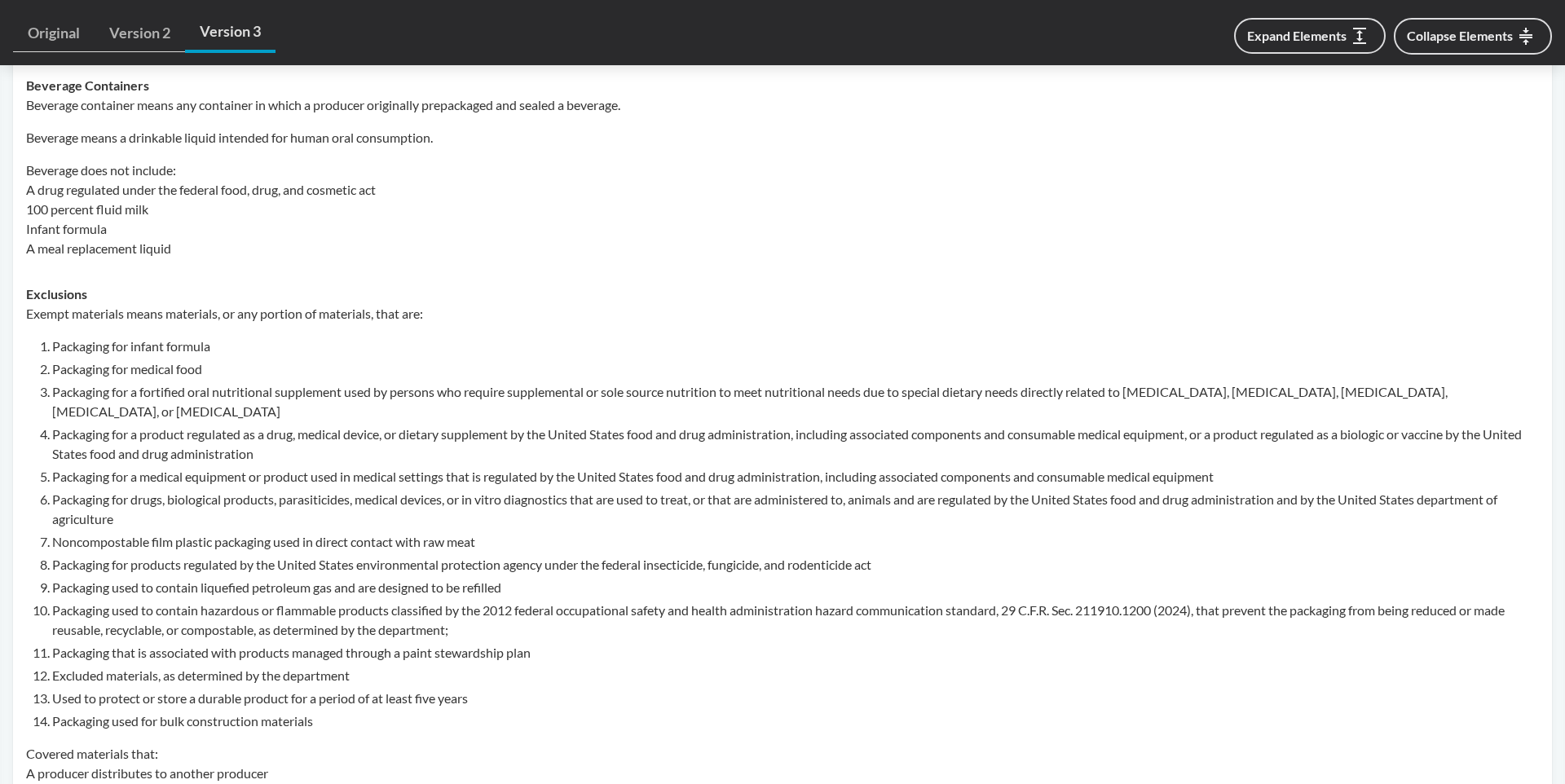
scroll to position [1004, 0]
drag, startPoint x: 55, startPoint y: 343, endPoint x: 207, endPoint y: 364, distance: 153.4
click at [207, 364] on ol "Packaging for infant formula Packaging for medical food Packaging for a fortifi…" at bounding box center [795, 531] width 1487 height 394
copy ol "Packaging for infant formula Packaging for medical food"
drag, startPoint x: 54, startPoint y: 388, endPoint x: 347, endPoint y: 393, distance: 293.0
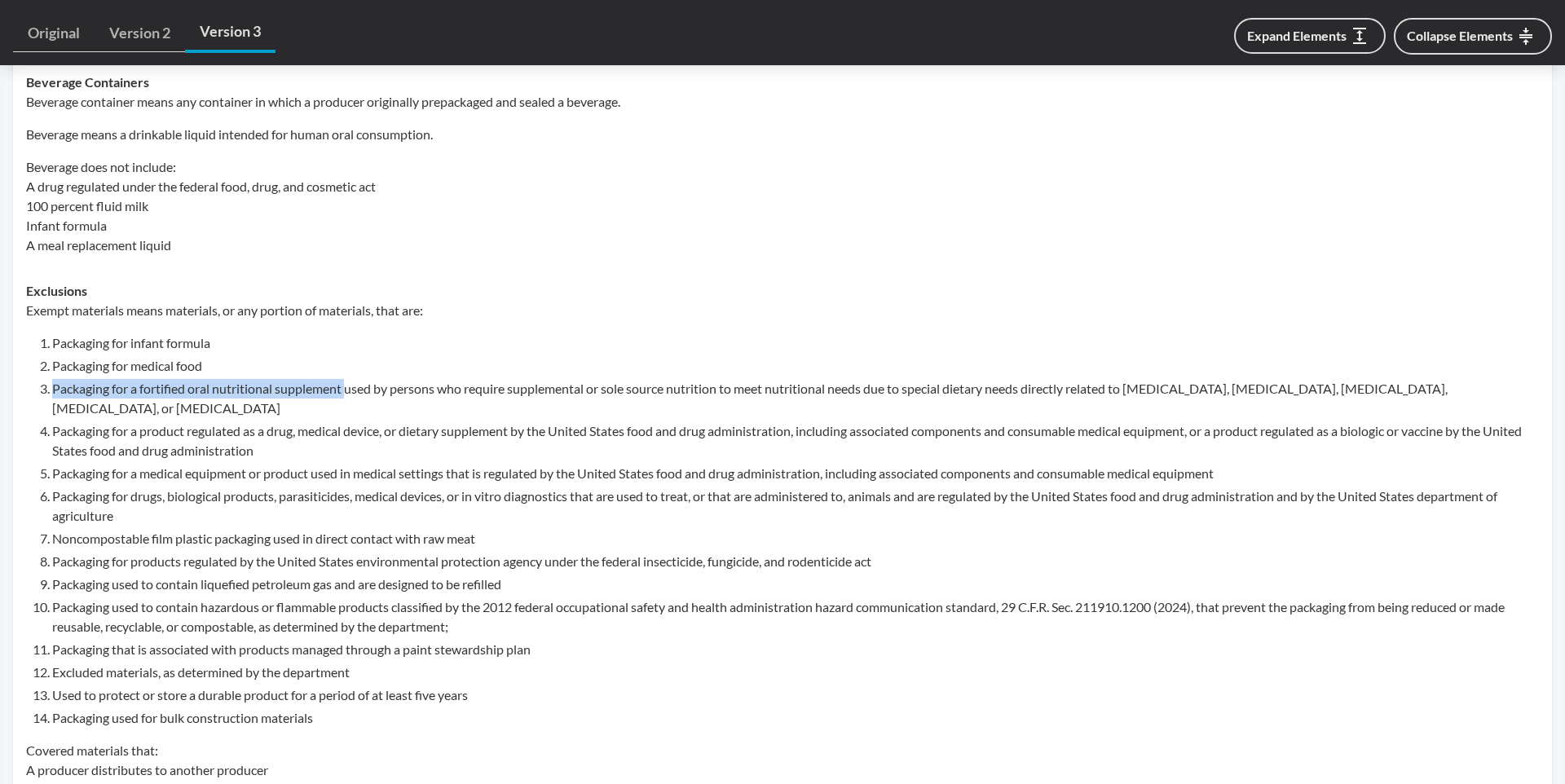
click at [347, 393] on li "Packaging for a fortified oral nutritional supplement used by persons who requi…" at bounding box center [795, 398] width 1487 height 39
copy li "Packaging for a fortified oral nutritional supplement"
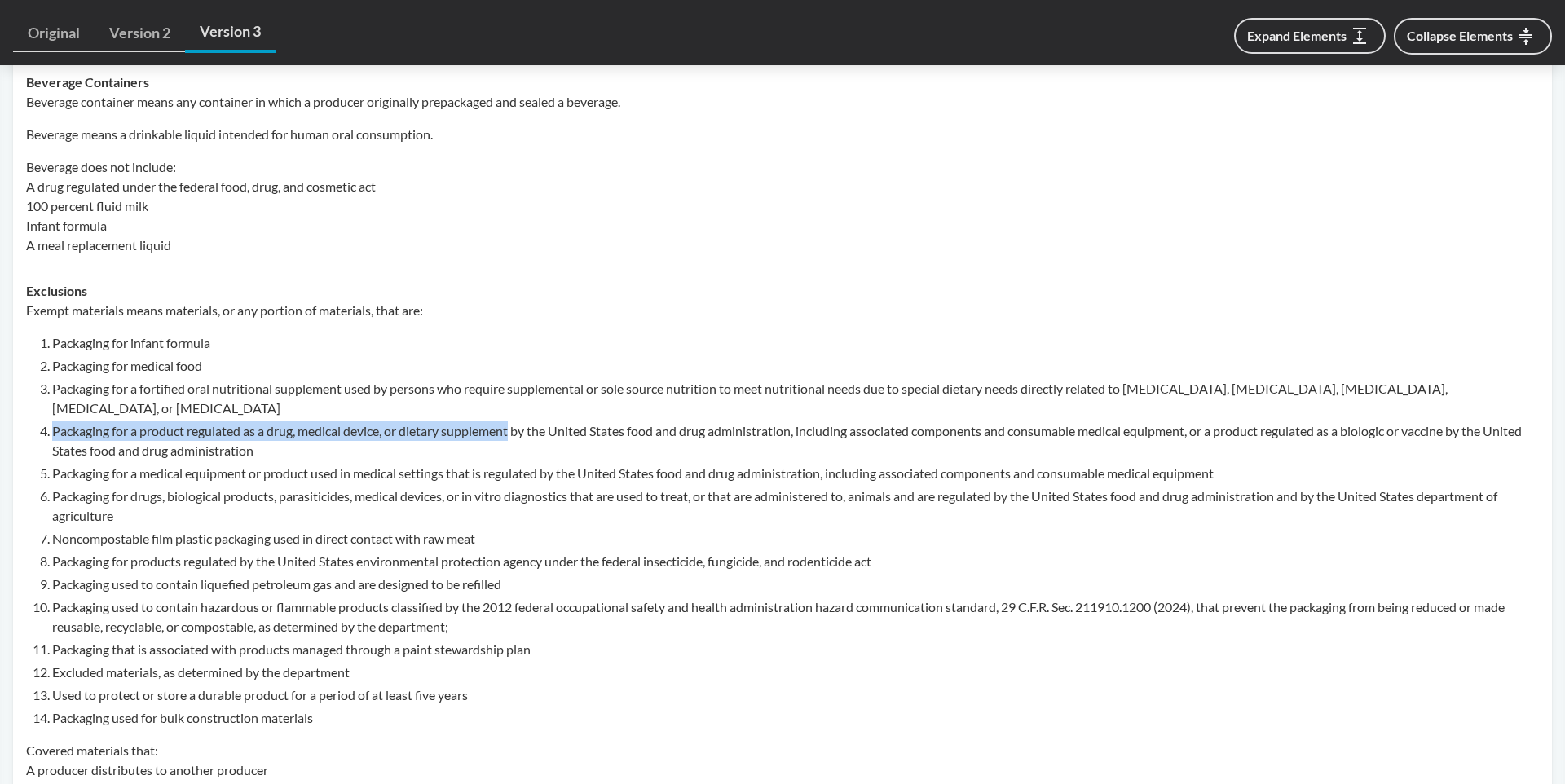
drag, startPoint x: 52, startPoint y: 430, endPoint x: 515, endPoint y: 436, distance: 463.0
click at [515, 436] on li "Packaging for a product regulated as a drug, medical device, or dietary supplem…" at bounding box center [795, 440] width 1487 height 39
copy li "Packaging for a product regulated as a drug, medical device, or dietary supplem…"
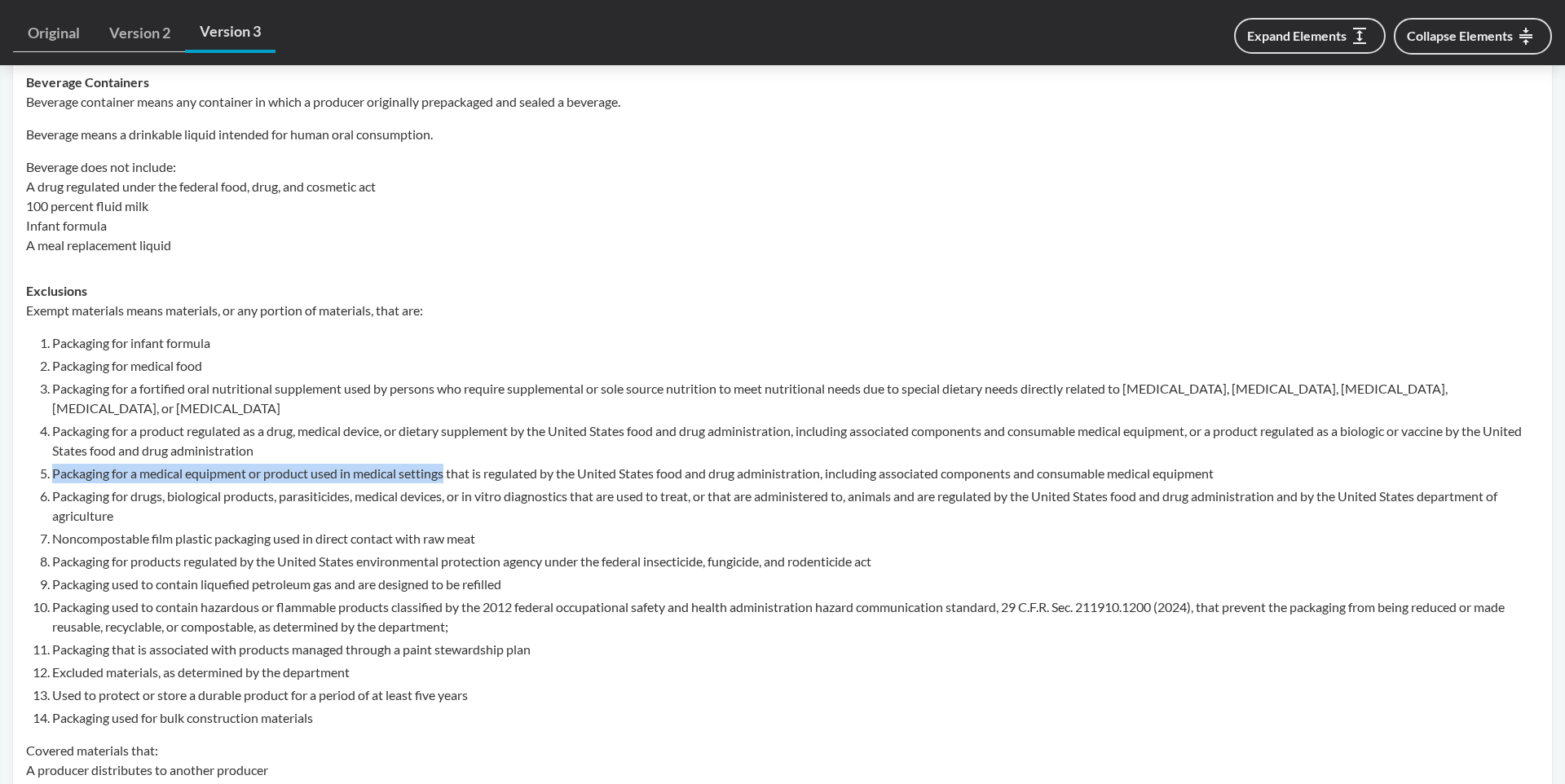
drag, startPoint x: 52, startPoint y: 473, endPoint x: 450, endPoint y: 479, distance: 398.0
click at [450, 479] on li "Packaging for a medical equipment or product used in medical settings that is r…" at bounding box center [795, 473] width 1487 height 20
copy li "Packaging for a medical equipment or product used in medical settings"
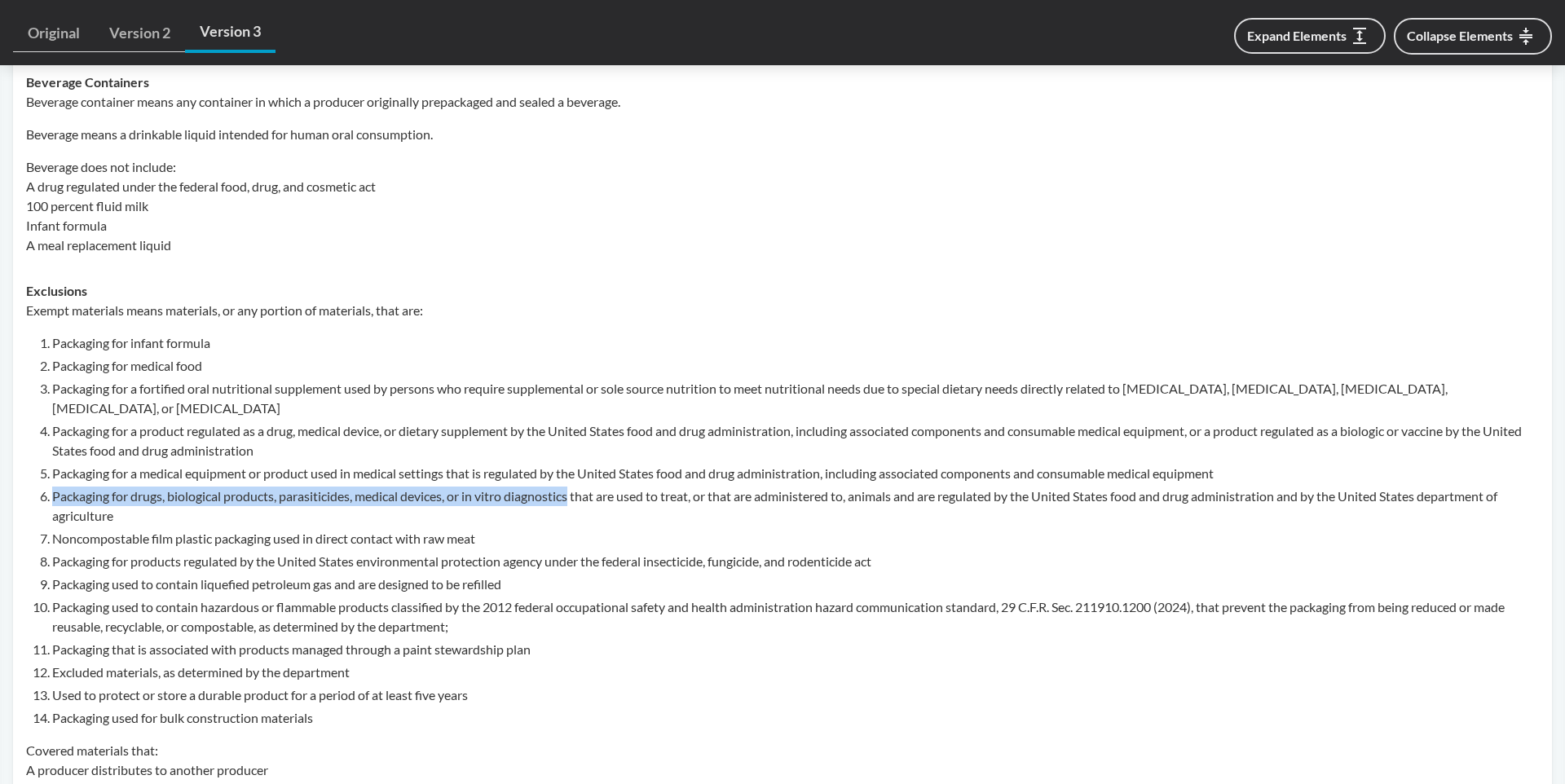
drag, startPoint x: 54, startPoint y: 498, endPoint x: 577, endPoint y: 502, distance: 523.0
click at [577, 502] on li "Packaging for drugs, biological products, parasiticides, medical devices, or in…" at bounding box center [795, 505] width 1487 height 39
copy li "Packaging for drugs, biological products, parasiticides, medical devices, or in…"
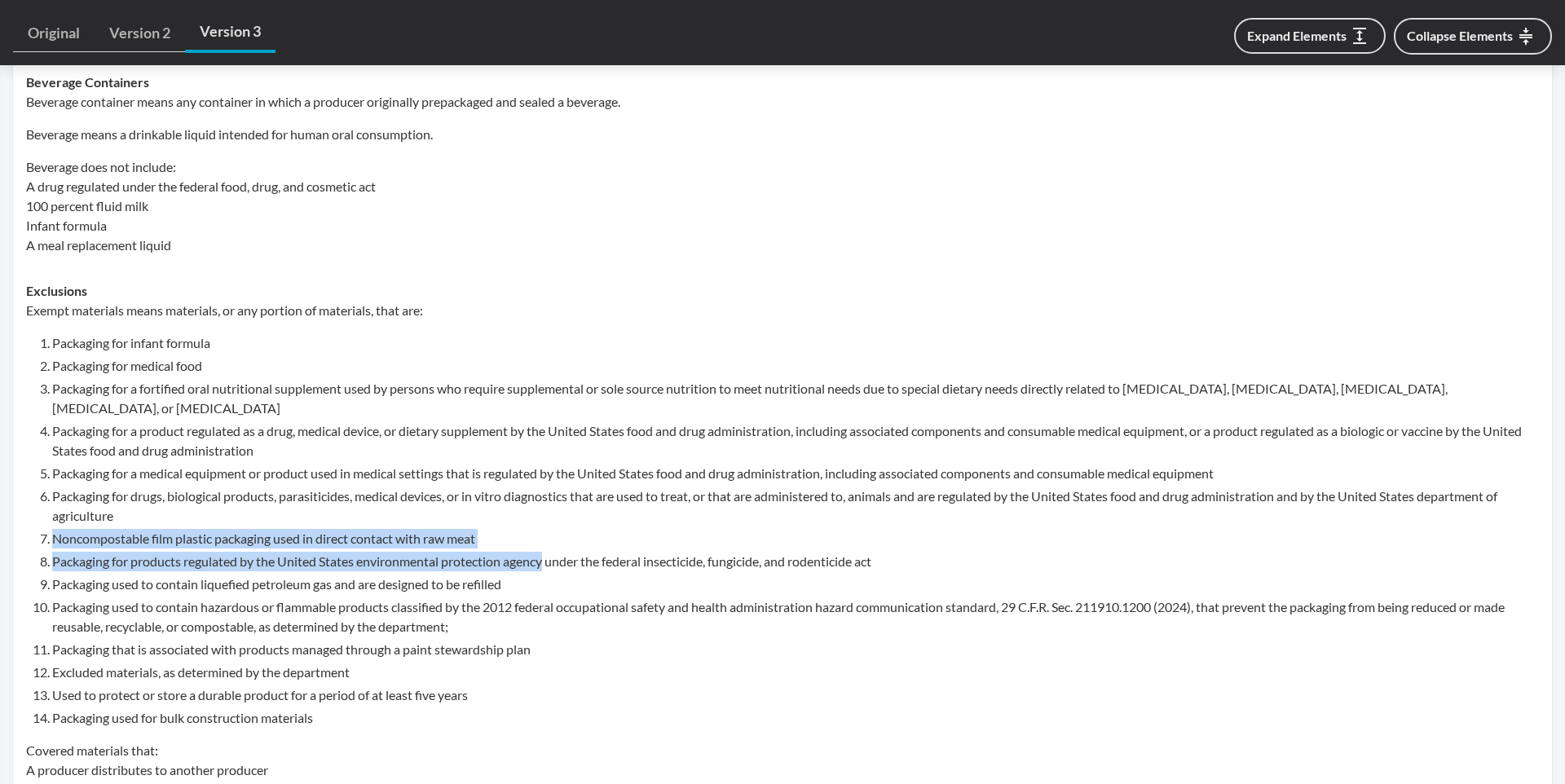
drag, startPoint x: 61, startPoint y: 539, endPoint x: 550, endPoint y: 567, distance: 489.8
click at [550, 567] on ol "Packaging for infant formula Packaging for medical food Packaging for a fortifi…" at bounding box center [795, 531] width 1487 height 394
copy ol "Noncompostable film plastic packaging used in direct contact with raw meat Pack…"
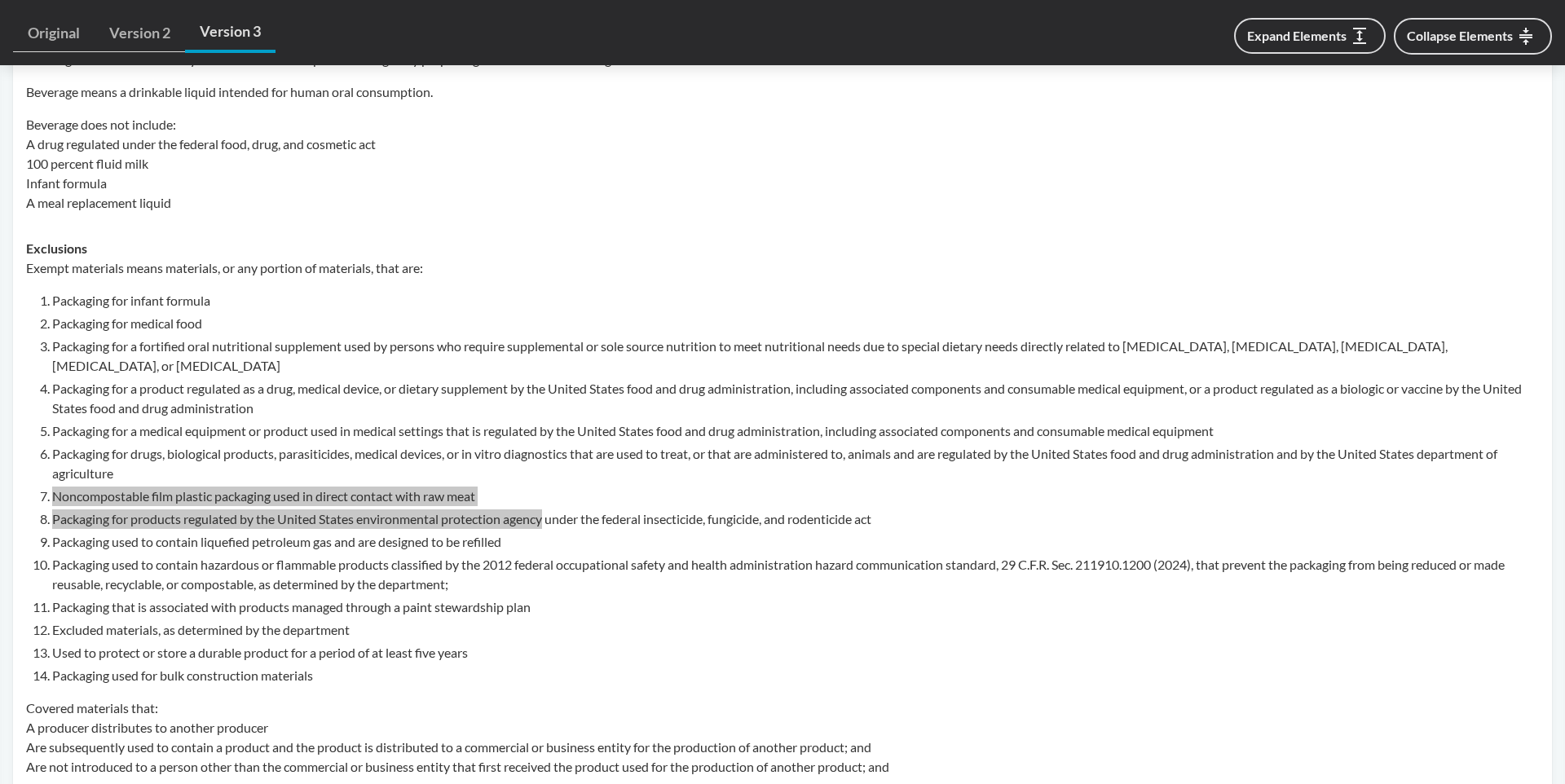
scroll to position [1051, 0]
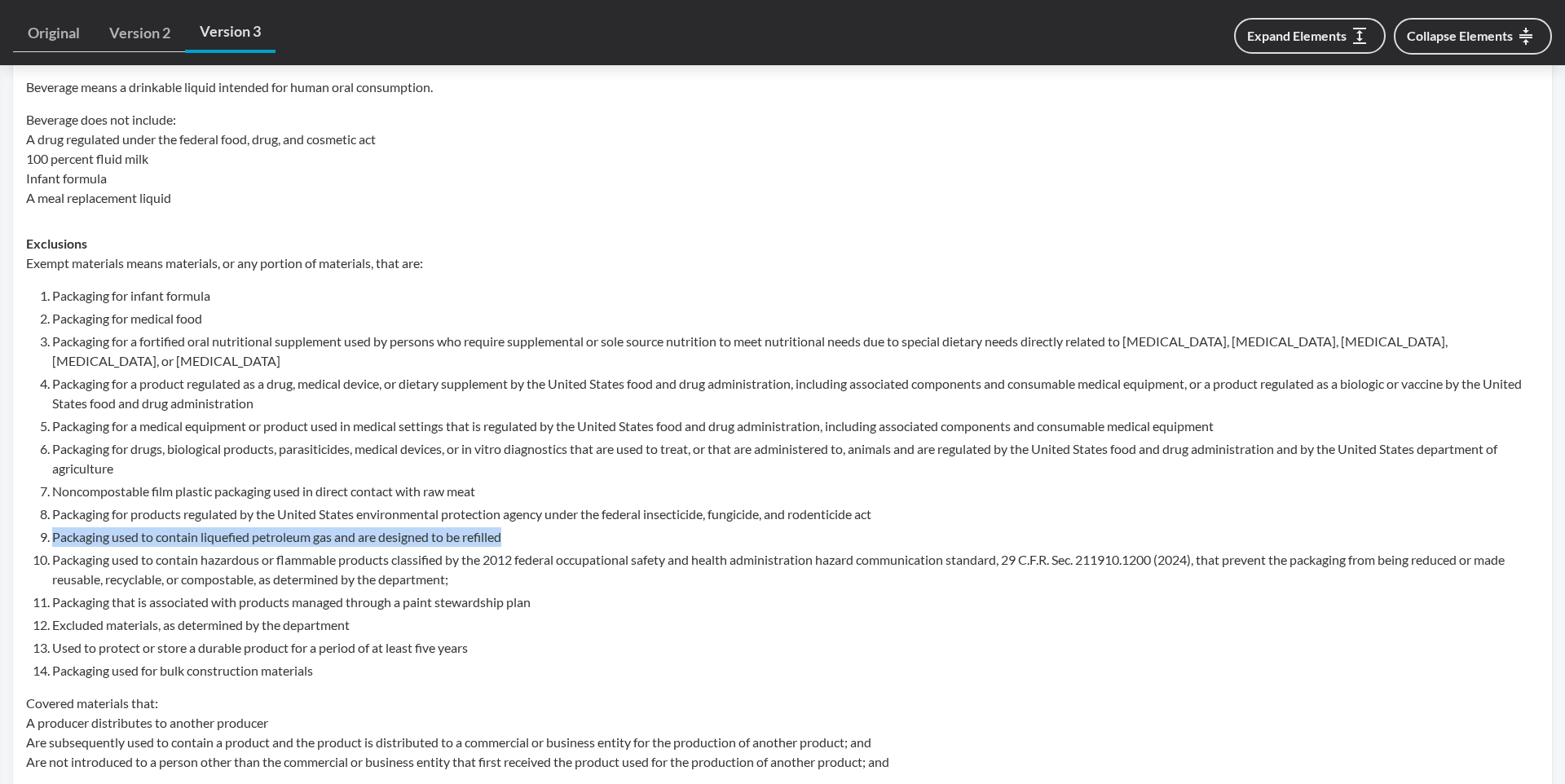
drag, startPoint x: 52, startPoint y: 539, endPoint x: 507, endPoint y: 545, distance: 455.0
click at [507, 545] on ol "Packaging for infant formula Packaging for medical food Packaging for a fortifi…" at bounding box center [795, 483] width 1487 height 394
drag, startPoint x: 54, startPoint y: 562, endPoint x: 391, endPoint y: 564, distance: 337.0
click at [391, 564] on li "Packaging used to contain hazardous or flammable products classified by the 201…" at bounding box center [795, 568] width 1487 height 39
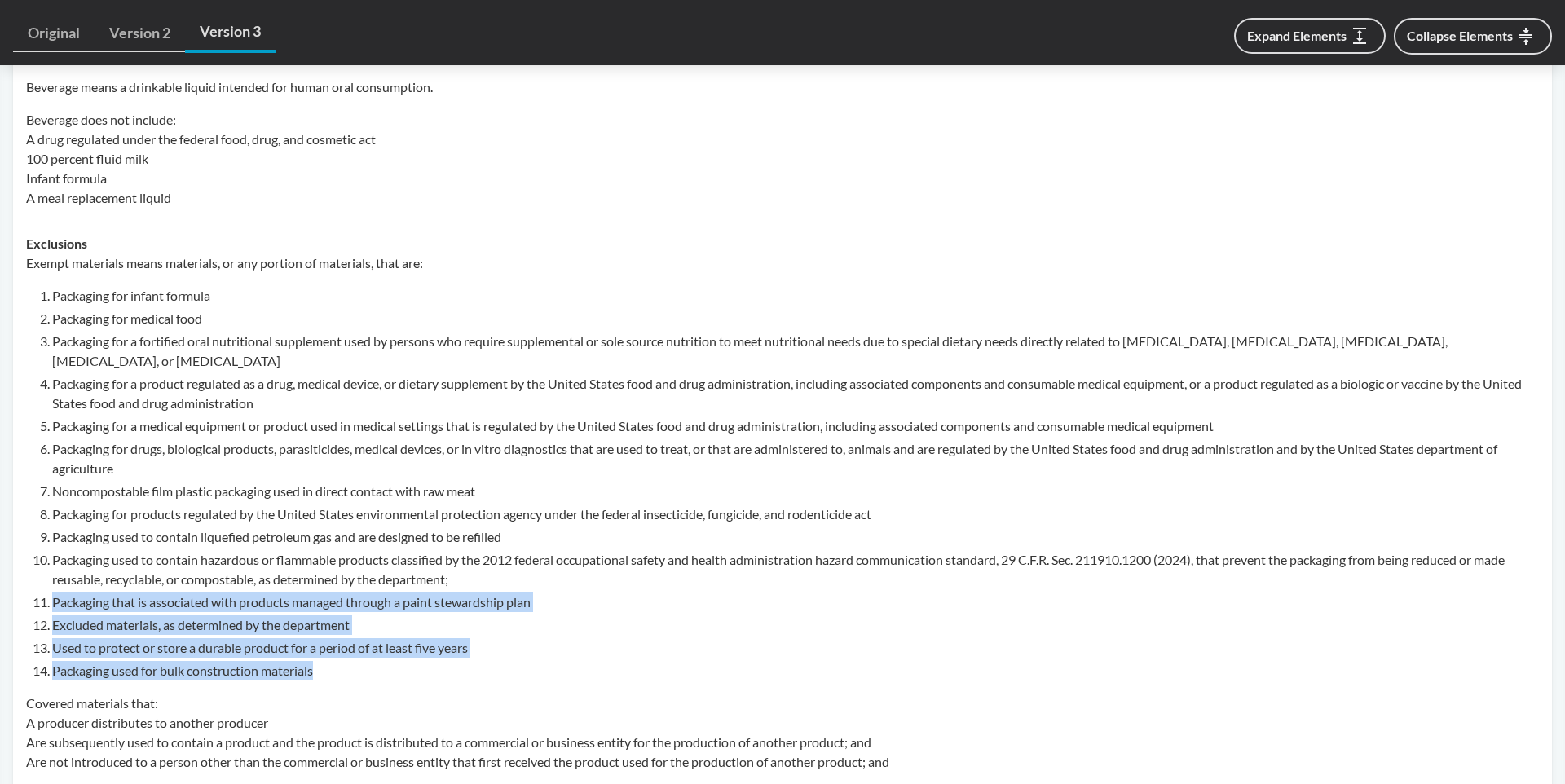
drag, startPoint x: 54, startPoint y: 603, endPoint x: 322, endPoint y: 678, distance: 278.3
click at [322, 678] on ol "Packaging for infant formula Packaging for medical food Packaging for a fortifi…" at bounding box center [795, 483] width 1487 height 394
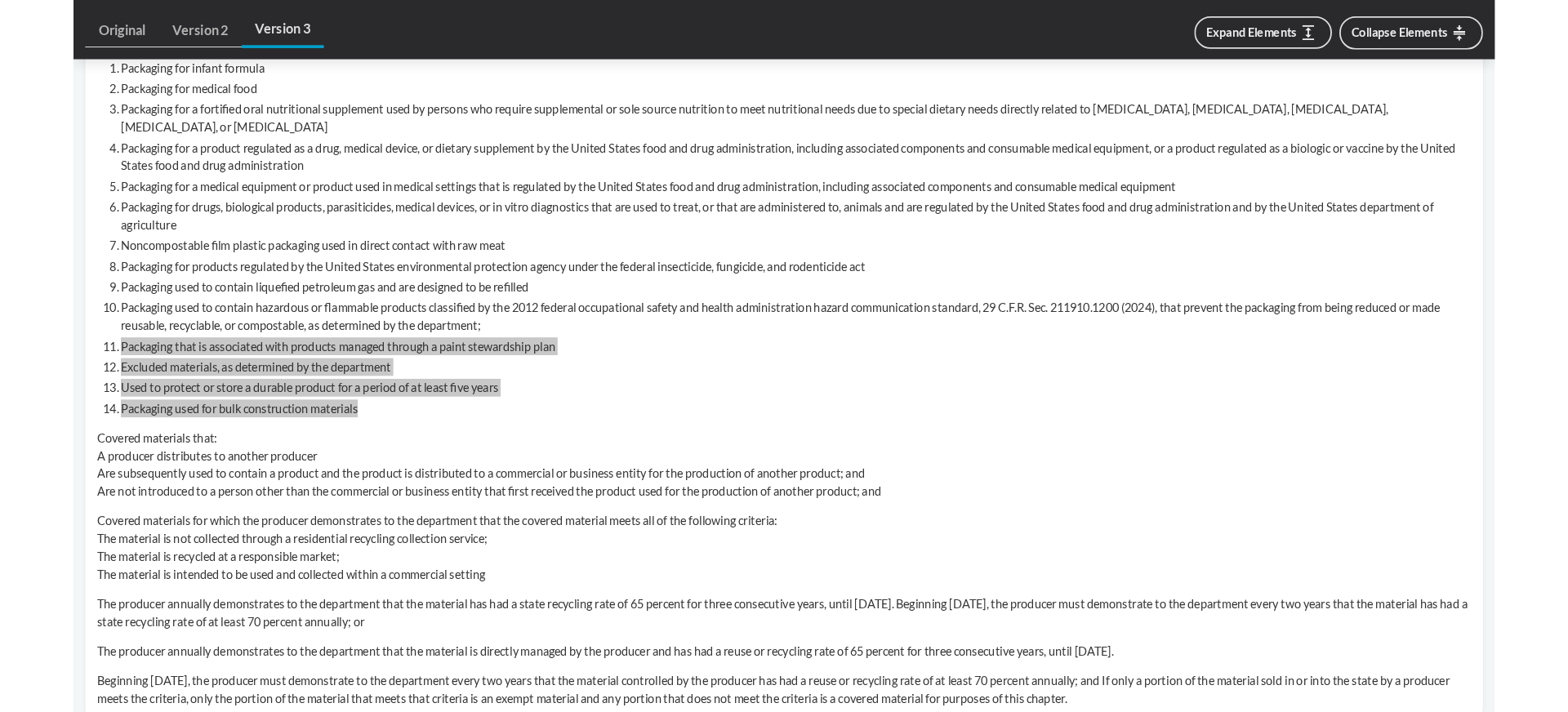
scroll to position [1314, 0]
